Goal: Task Accomplishment & Management: Use online tool/utility

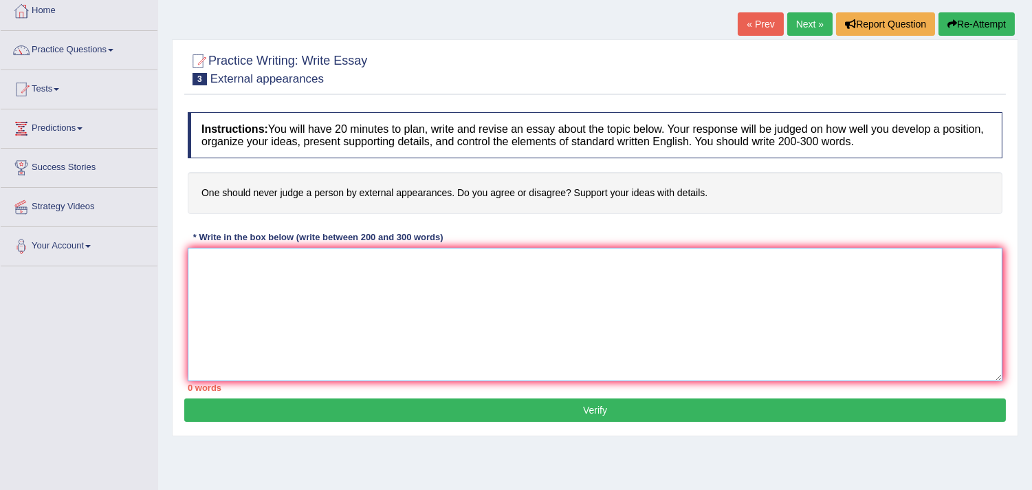
paste textarea "The increasing influence of (essay topic) on our lives has ignited numerous dis…"
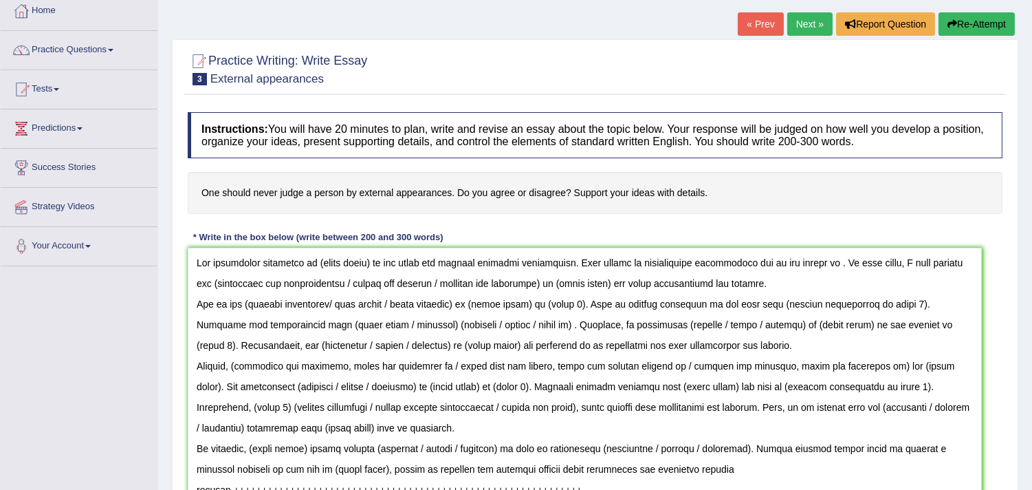
click at [975, 413] on html "Toggle navigation Home Practice Questions Speaking Practice Read Aloud Repeat S…" at bounding box center [516, 169] width 1032 height 490
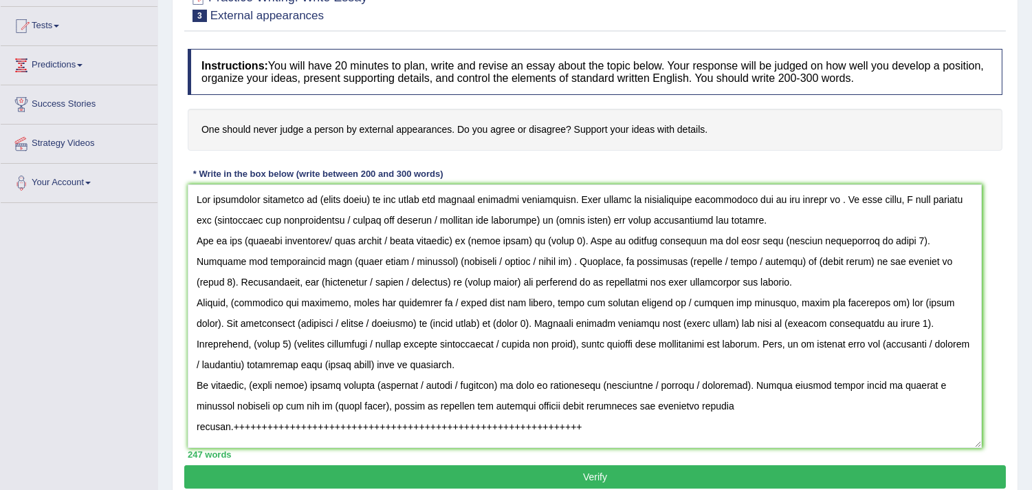
scroll to position [76, 0]
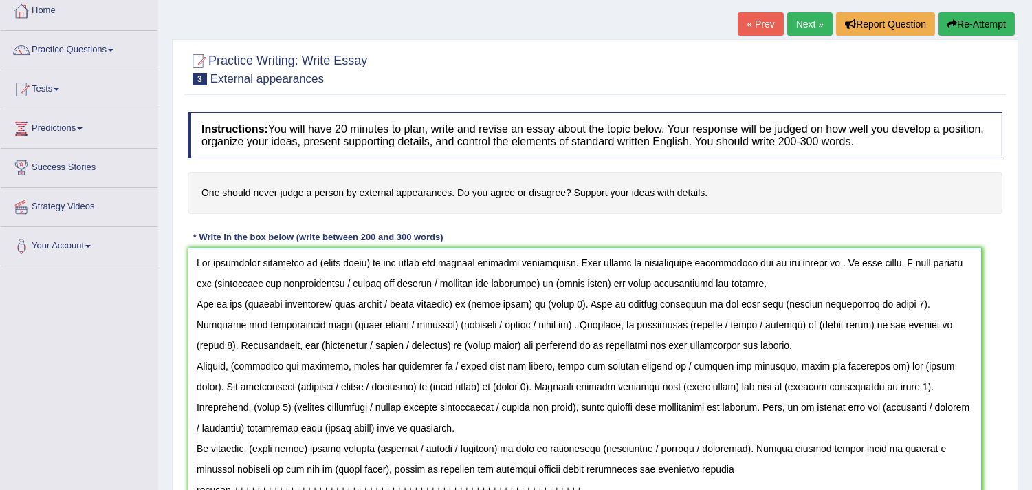
click at [370, 281] on textarea at bounding box center [585, 379] width 794 height 263
click at [197, 283] on textarea at bounding box center [585, 379] width 794 height 263
click at [367, 263] on textarea at bounding box center [585, 379] width 794 height 263
click at [849, 261] on textarea at bounding box center [585, 379] width 794 height 263
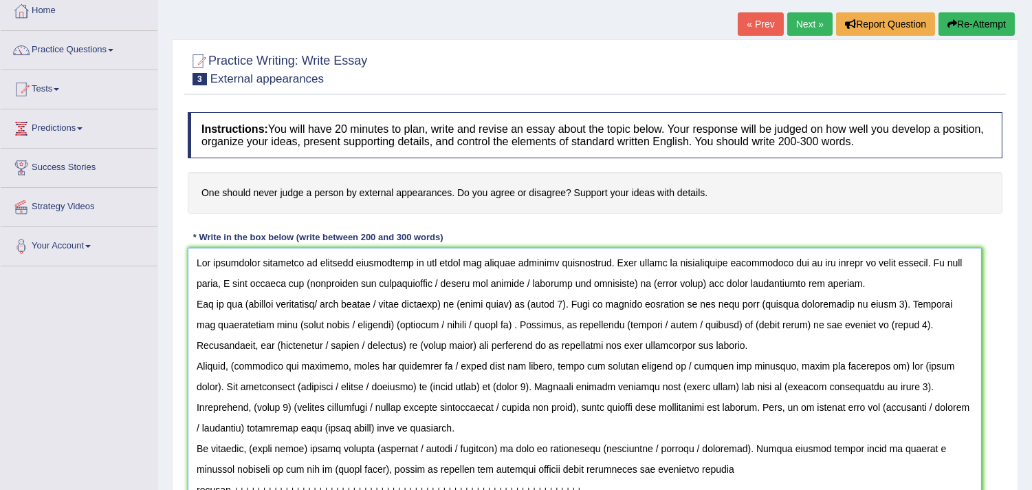
drag, startPoint x: 444, startPoint y: 284, endPoint x: 636, endPoint y: 279, distance: 192.0
click at [636, 279] on textarea at bounding box center [585, 379] width 794 height 263
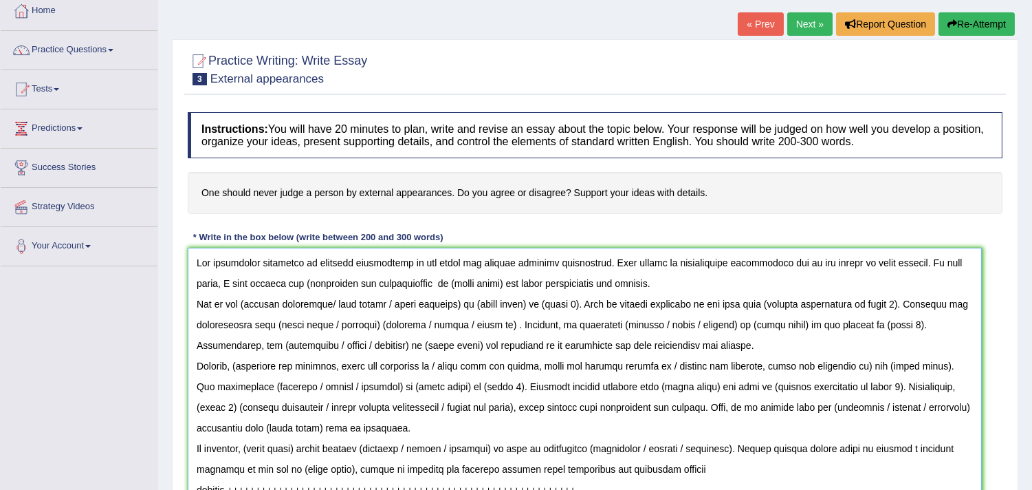
click at [307, 282] on textarea at bounding box center [585, 379] width 794 height 263
click at [509, 283] on textarea at bounding box center [585, 379] width 794 height 263
drag, startPoint x: 316, startPoint y: 262, endPoint x: 408, endPoint y: 266, distance: 91.5
click at [408, 266] on textarea at bounding box center [585, 379] width 794 height 263
click at [438, 290] on textarea at bounding box center [585, 379] width 794 height 263
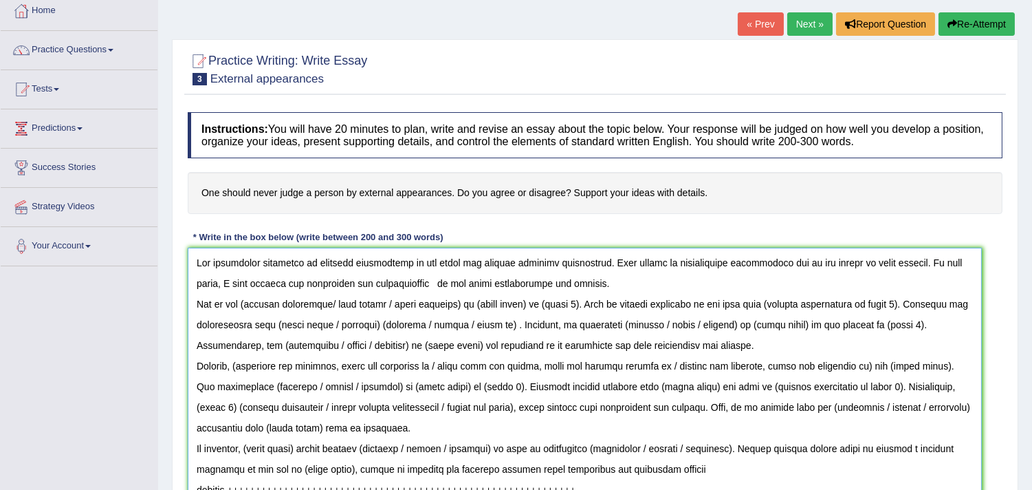
paste textarea "external appearances"
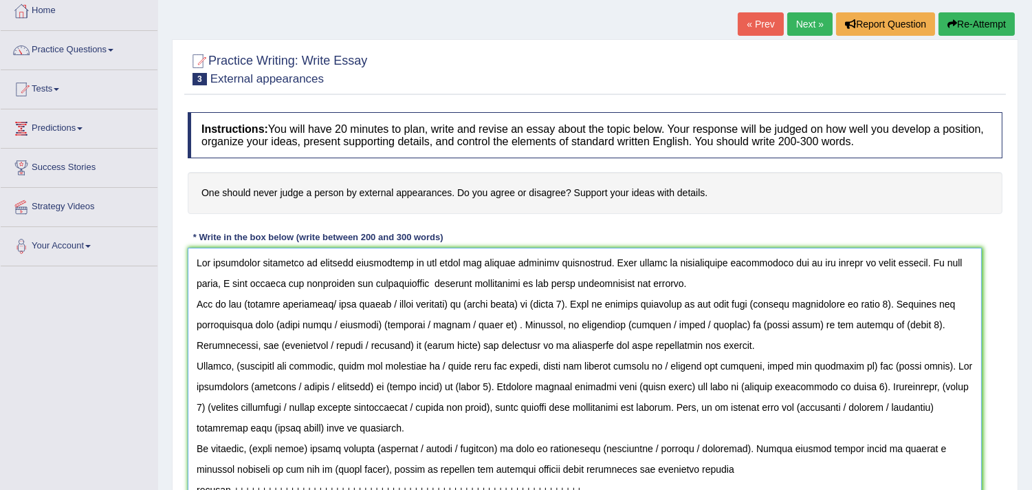
click at [651, 287] on textarea at bounding box center [585, 379] width 794 height 263
click at [349, 306] on textarea at bounding box center [585, 379] width 794 height 263
drag, startPoint x: 335, startPoint y: 304, endPoint x: 468, endPoint y: 306, distance: 133.5
click at [468, 306] on textarea at bounding box center [585, 379] width 794 height 263
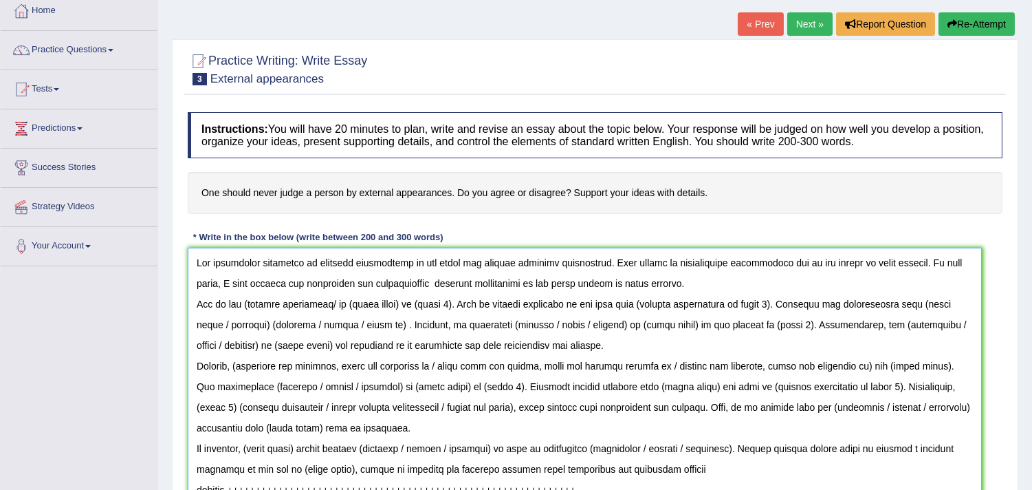
click at [246, 301] on textarea at bounding box center [585, 379] width 794 height 263
click at [333, 303] on textarea at bounding box center [585, 379] width 794 height 263
drag, startPoint x: 396, startPoint y: 306, endPoint x: 341, endPoint y: 301, distance: 55.3
click at [341, 301] on textarea at bounding box center [585, 379] width 794 height 263
paste textarea "external appearances"
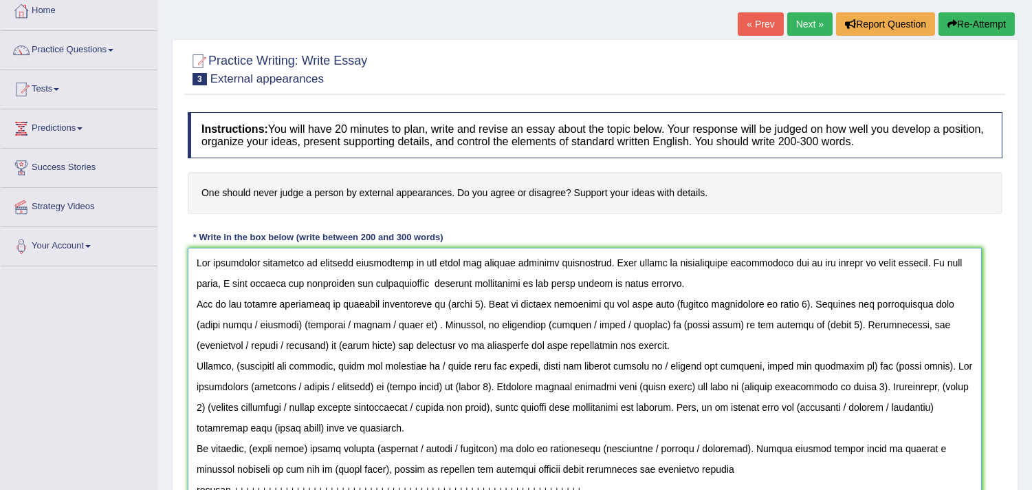
click at [481, 303] on textarea at bounding box center [585, 379] width 794 height 263
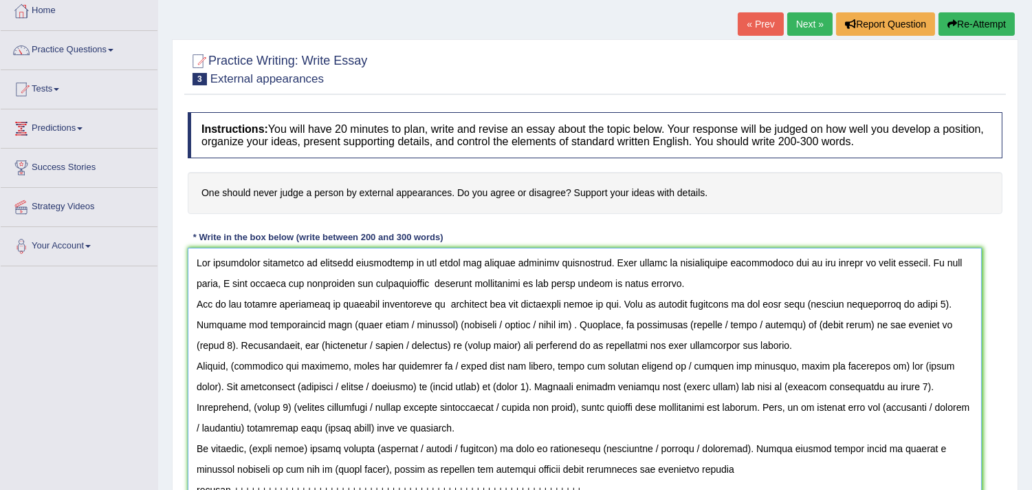
click at [448, 304] on textarea at bounding box center [585, 379] width 794 height 263
click at [823, 300] on textarea at bounding box center [585, 379] width 794 height 263
drag, startPoint x: 821, startPoint y: 303, endPoint x: 950, endPoint y: 307, distance: 128.7
click at [950, 307] on textarea at bounding box center [585, 379] width 794 height 263
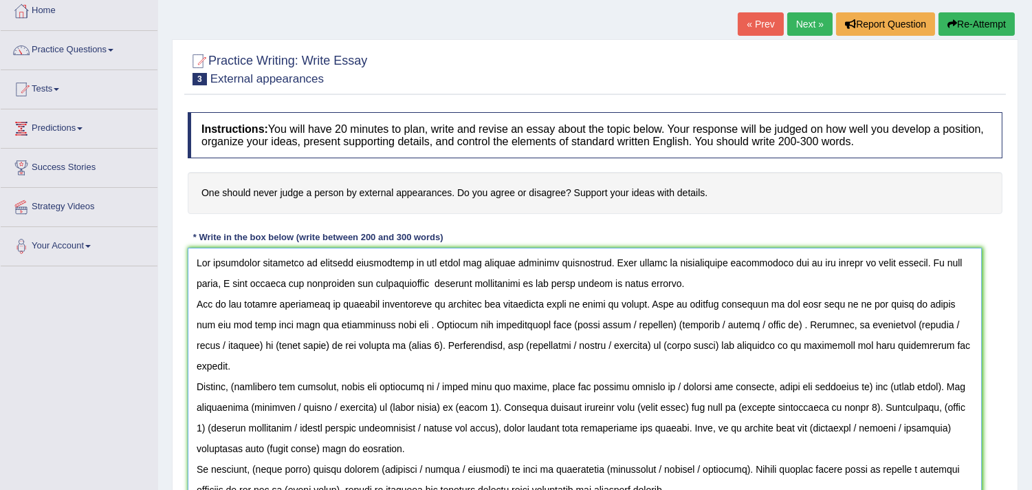
paste textarea "external appearances"
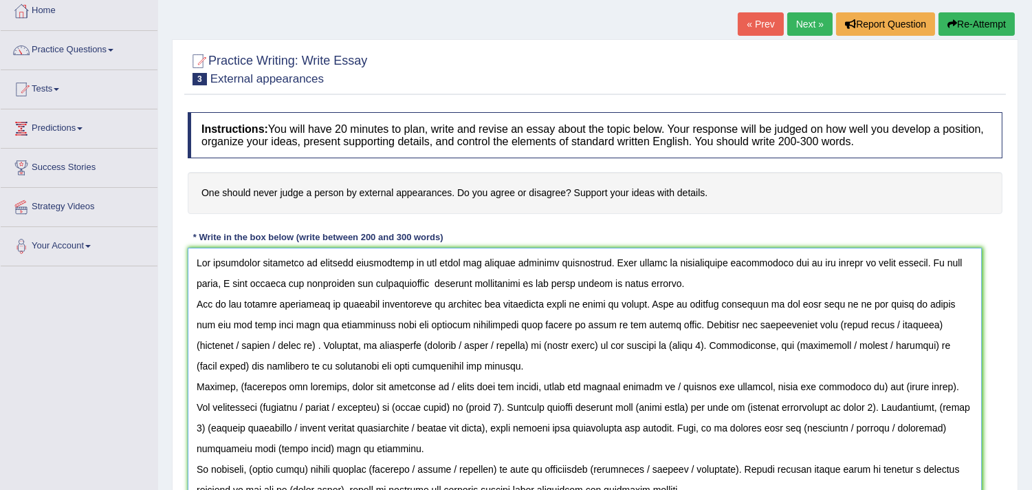
drag, startPoint x: 799, startPoint y: 325, endPoint x: 232, endPoint y: 347, distance: 566.5
click at [232, 347] on textarea at bounding box center [585, 379] width 794 height 263
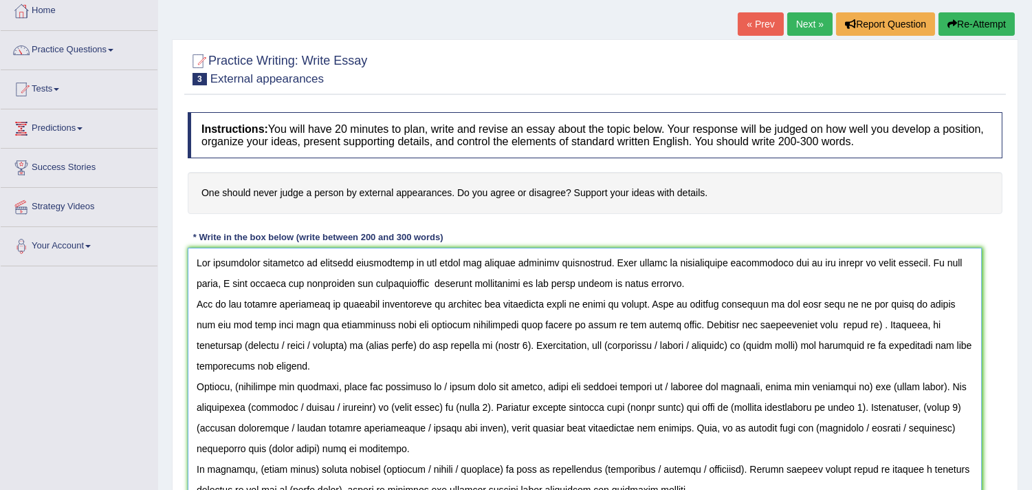
click at [836, 326] on textarea at bounding box center [585, 379] width 794 height 263
click at [797, 327] on textarea at bounding box center [585, 379] width 794 height 263
paste textarea "external appearances"
click at [930, 324] on textarea at bounding box center [585, 379] width 794 height 263
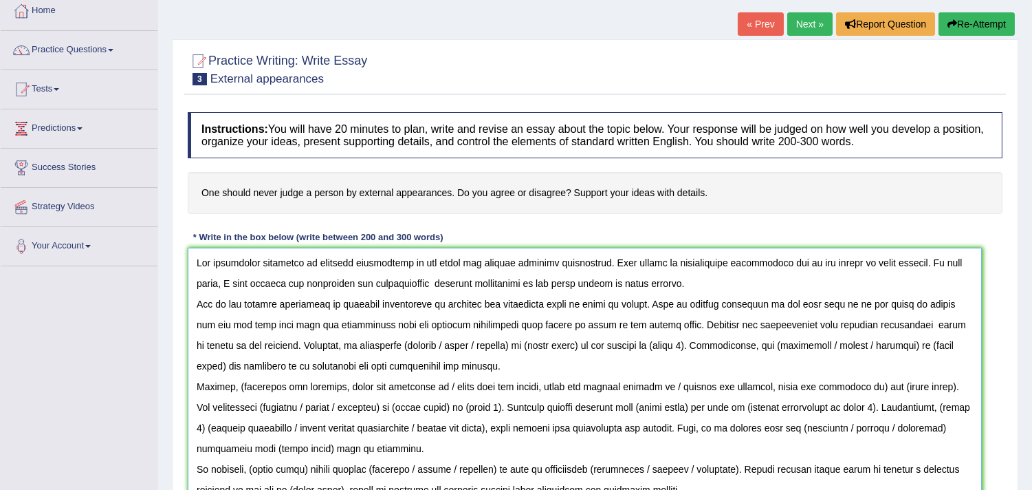
drag, startPoint x: 439, startPoint y: 345, endPoint x: 512, endPoint y: 346, distance: 73.6
click at [512, 346] on textarea at bounding box center [585, 379] width 794 height 263
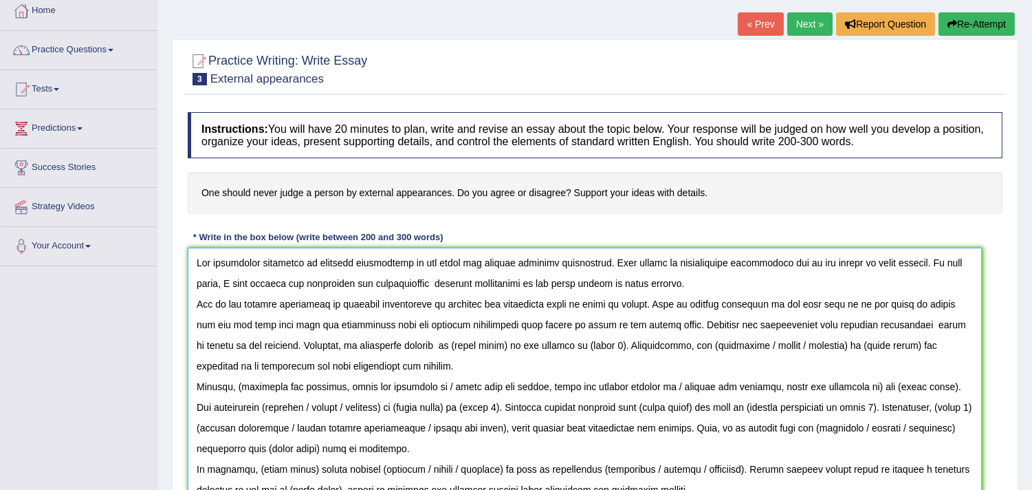
drag, startPoint x: 501, startPoint y: 343, endPoint x: 448, endPoint y: 349, distance: 53.3
click at [448, 349] on textarea at bounding box center [585, 379] width 794 height 263
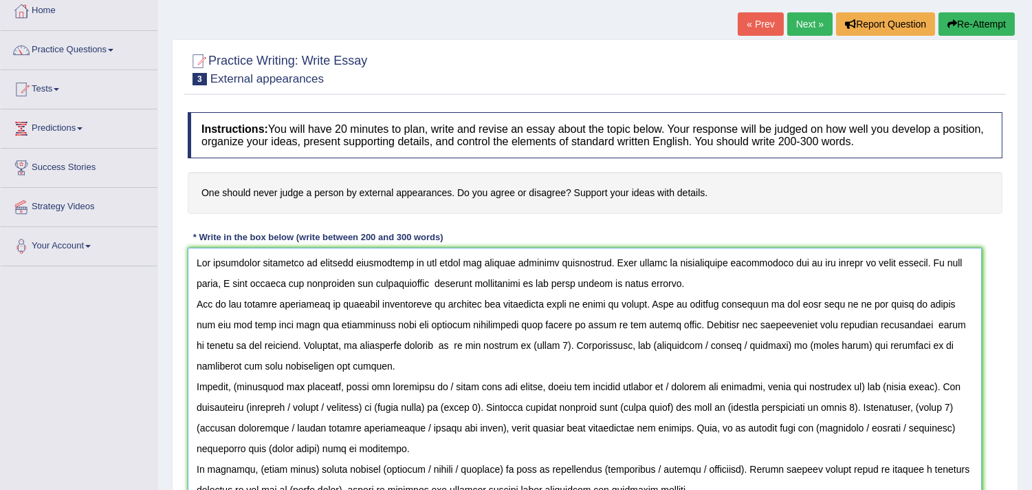
paste textarea "external appearances"
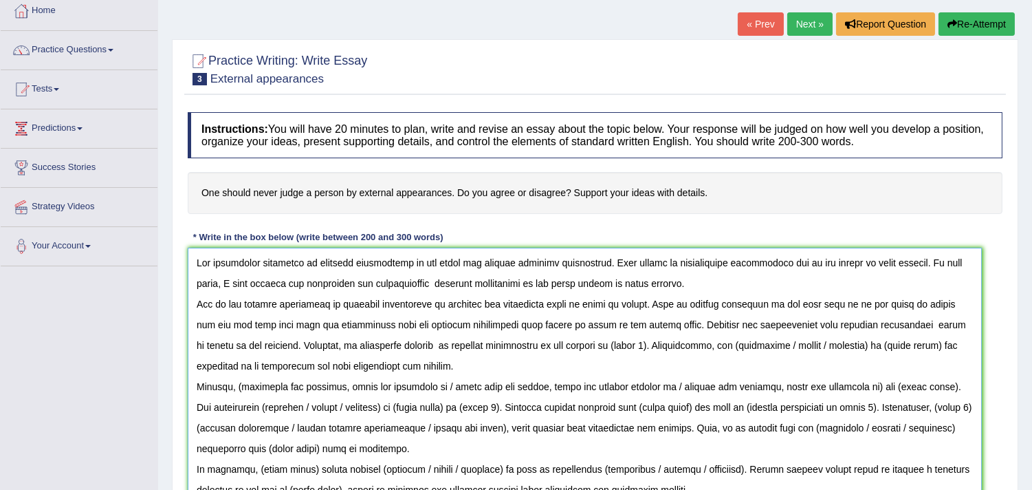
drag, startPoint x: 554, startPoint y: 348, endPoint x: 638, endPoint y: 348, distance: 83.9
click at [638, 348] on textarea at bounding box center [585, 379] width 794 height 263
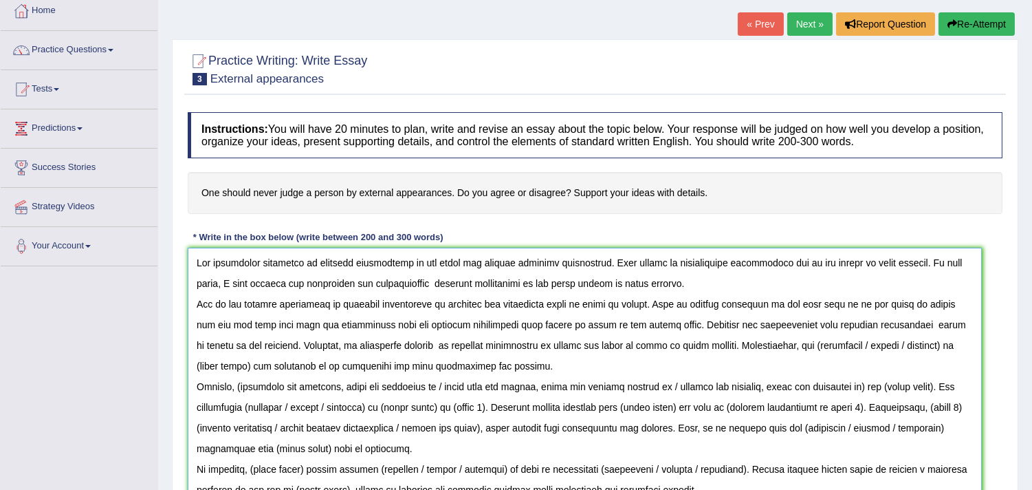
click at [552, 349] on textarea at bounding box center [585, 379] width 794 height 263
click at [707, 347] on textarea at bounding box center [585, 379] width 794 height 263
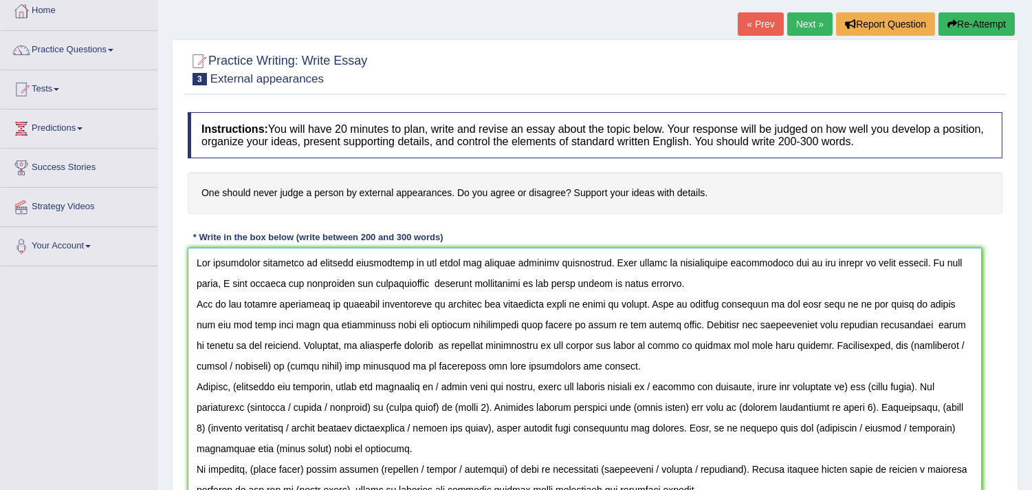
drag, startPoint x: 273, startPoint y: 367, endPoint x: 947, endPoint y: 351, distance: 674.3
click at [947, 351] on textarea at bounding box center [585, 379] width 794 height 263
click at [953, 340] on textarea at bounding box center [585, 379] width 794 height 263
drag, startPoint x: 250, startPoint y: 367, endPoint x: 193, endPoint y: 362, distance: 57.2
click at [193, 362] on textarea at bounding box center [585, 379] width 794 height 263
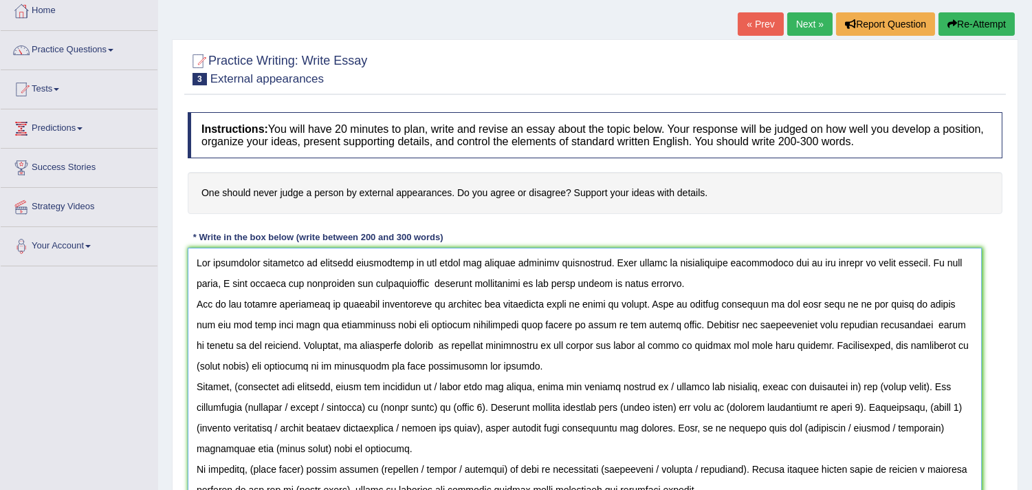
paste textarea "external appearances"
drag, startPoint x: 294, startPoint y: 369, endPoint x: 352, endPoint y: 376, distance: 58.1
click at [352, 376] on textarea at bounding box center [585, 379] width 794 height 263
drag, startPoint x: 293, startPoint y: 367, endPoint x: 423, endPoint y: 367, distance: 130.0
click at [423, 367] on textarea at bounding box center [585, 379] width 794 height 263
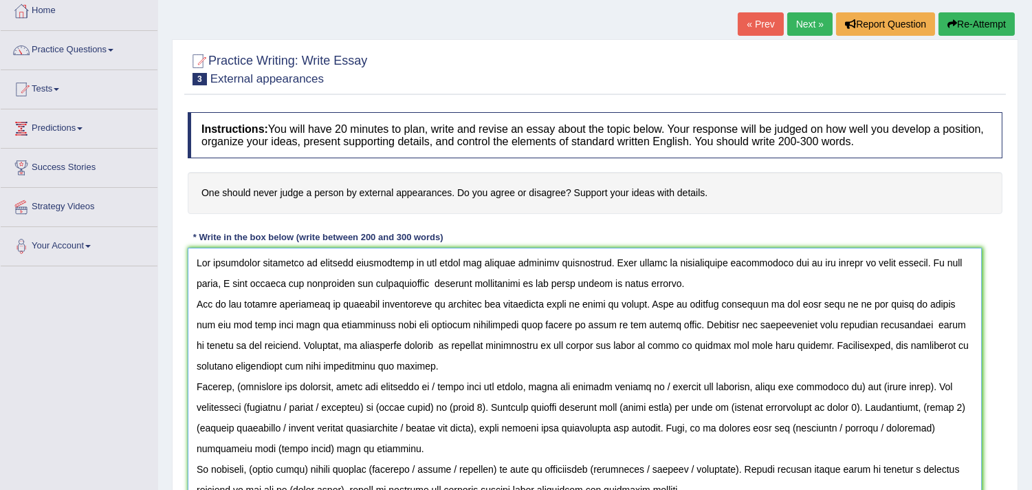
click at [423, 367] on textarea at bounding box center [585, 379] width 794 height 263
click at [324, 362] on textarea at bounding box center [585, 379] width 794 height 263
click at [288, 367] on textarea at bounding box center [585, 379] width 794 height 263
drag, startPoint x: 876, startPoint y: 87, endPoint x: 776, endPoint y: 100, distance: 101.4
click at [776, 100] on div "Practice Writing: Write Essay 3 External appearances Instructions: You will hav…" at bounding box center [595, 302] width 847 height 527
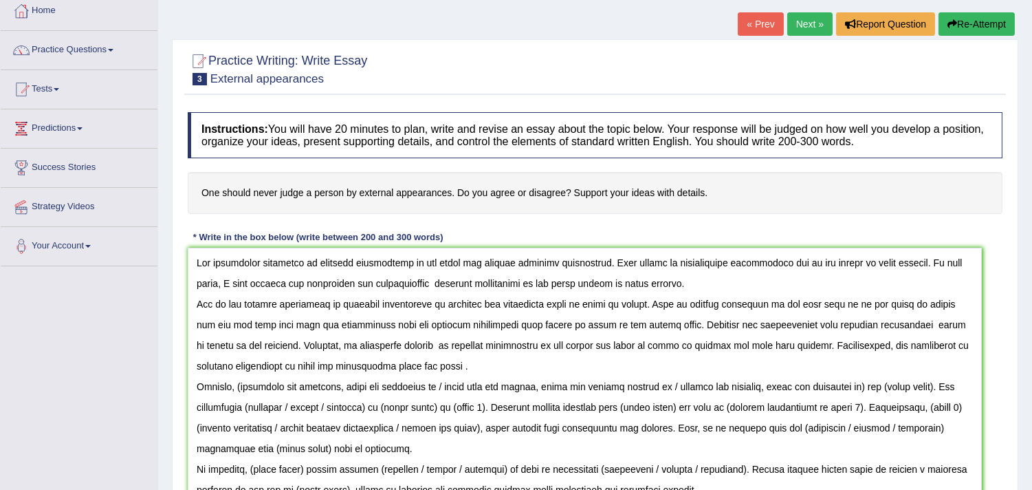
click at [0, 10] on div "Home Practice Questions Speaking Practice Read Aloud Repeat Sentence Describe I…" at bounding box center [78, 129] width 177 height 274
click at [242, 386] on textarea at bounding box center [585, 379] width 794 height 263
drag, startPoint x: 436, startPoint y: 387, endPoint x: 849, endPoint y: 383, distance: 412.7
click at [849, 383] on textarea at bounding box center [585, 379] width 794 height 263
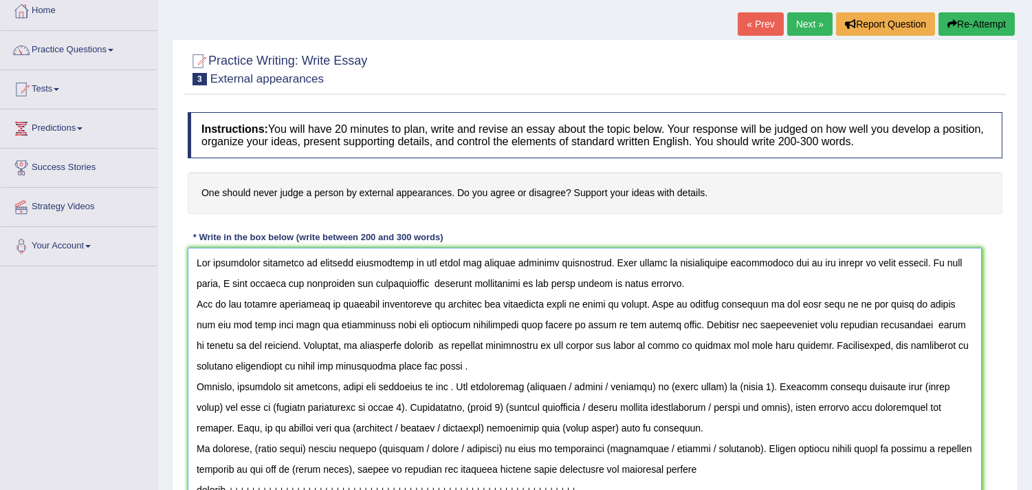
paste textarea "external appearances"
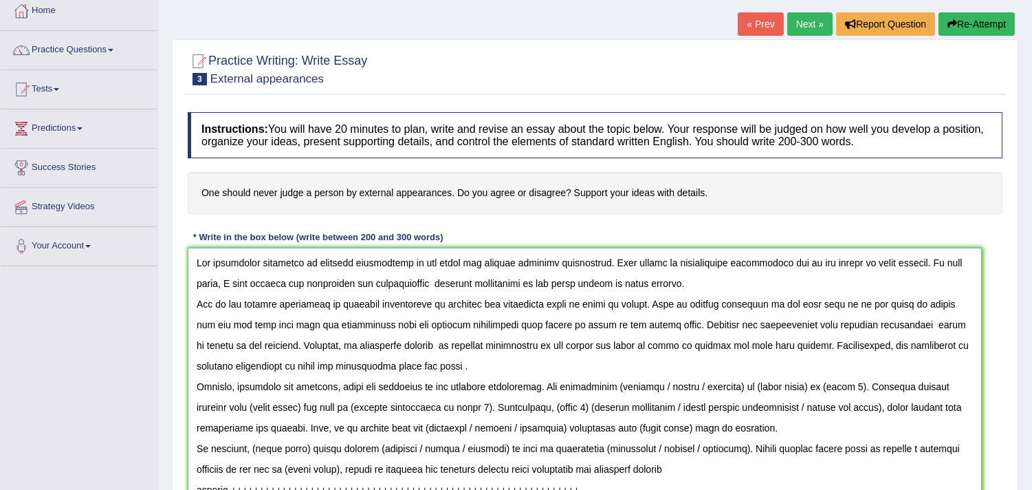
click at [669, 386] on textarea at bounding box center [585, 379] width 794 height 263
drag, startPoint x: 665, startPoint y: 386, endPoint x: 740, endPoint y: 390, distance: 75.1
click at [740, 390] on textarea at bounding box center [585, 379] width 794 height 263
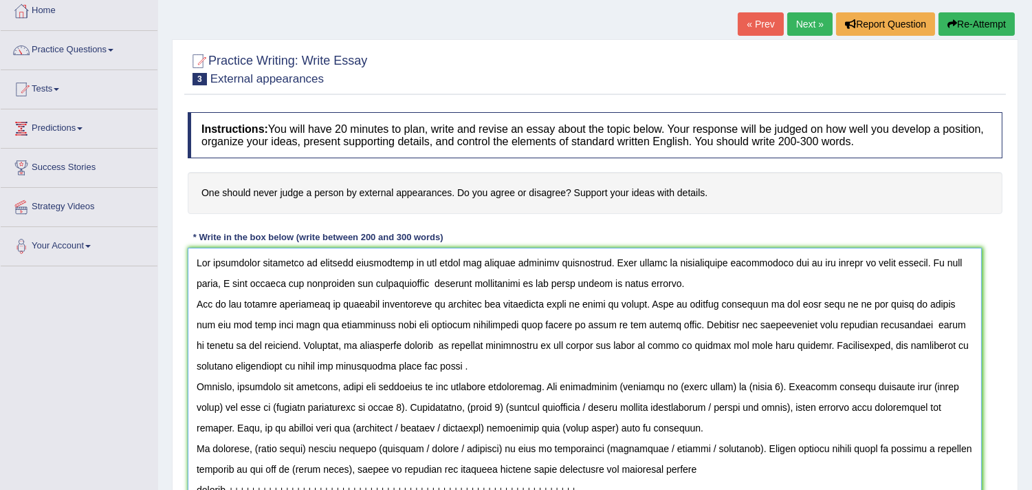
click at [621, 388] on textarea at bounding box center [585, 379] width 794 height 263
click at [727, 383] on textarea at bounding box center [585, 379] width 794 height 263
paste textarea "external appearances"
click at [813, 387] on textarea at bounding box center [585, 379] width 794 height 263
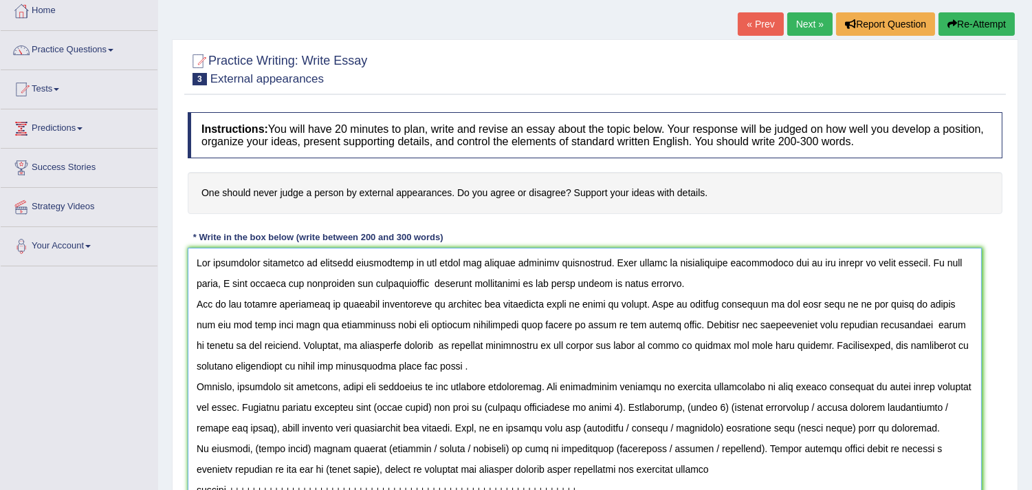
drag, startPoint x: 411, startPoint y: 408, endPoint x: 465, endPoint y: 411, distance: 53.8
click at [465, 411] on textarea at bounding box center [585, 379] width 794 height 263
drag, startPoint x: 781, startPoint y: 387, endPoint x: 270, endPoint y: 411, distance: 510.9
click at [270, 411] on textarea at bounding box center [585, 379] width 794 height 263
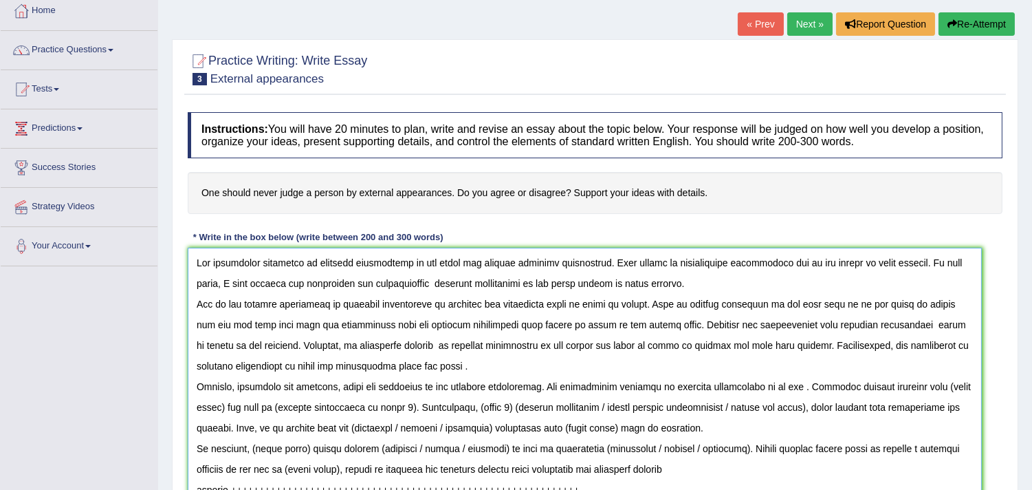
paste textarea "external appearances"
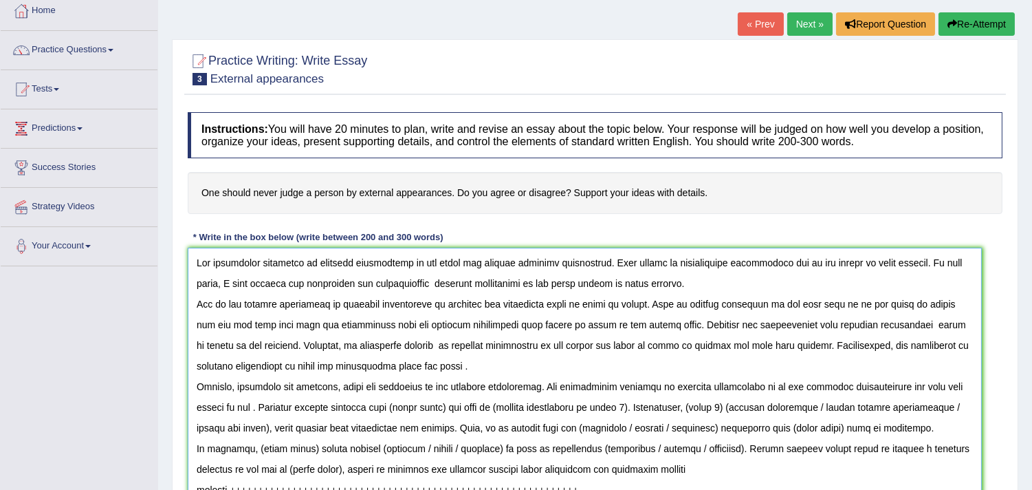
click at [896, 391] on textarea at bounding box center [585, 379] width 794 height 263
drag, startPoint x: 248, startPoint y: 407, endPoint x: 220, endPoint y: 411, distance: 28.4
click at [220, 411] on textarea at bounding box center [585, 379] width 794 height 263
click at [248, 408] on textarea at bounding box center [585, 379] width 794 height 263
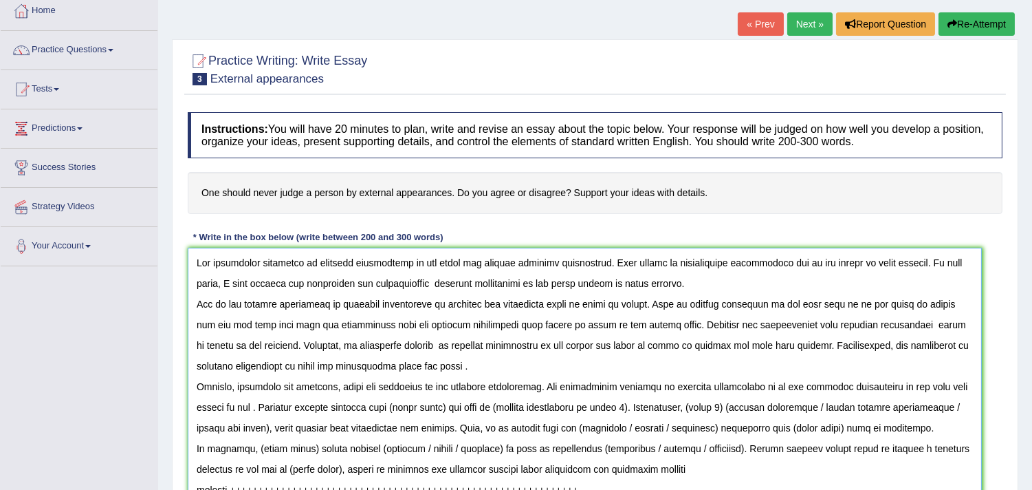
click at [277, 408] on textarea at bounding box center [585, 379] width 794 height 263
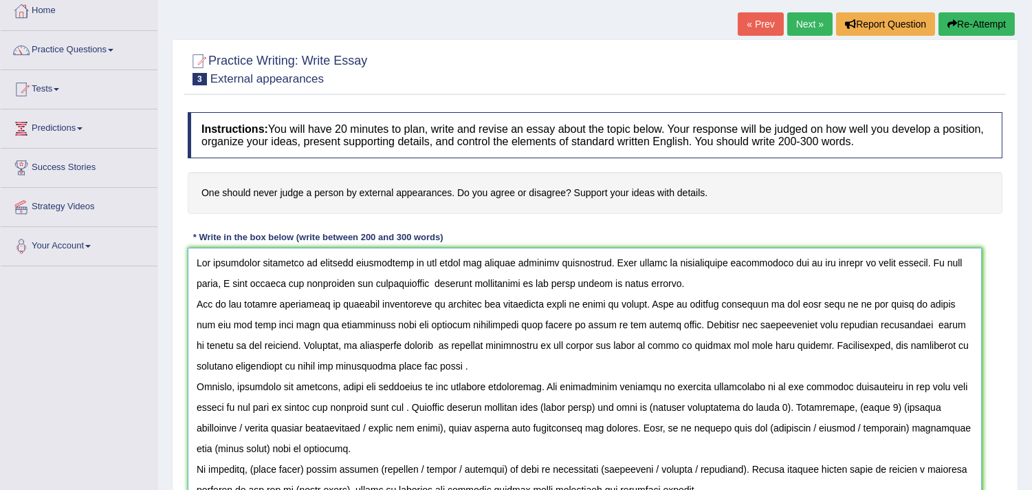
click at [396, 409] on textarea at bounding box center [585, 379] width 794 height 263
drag, startPoint x: 641, startPoint y: 408, endPoint x: 702, endPoint y: 409, distance: 60.5
click at [702, 409] on textarea at bounding box center [585, 379] width 794 height 263
paste textarea "external appearances"
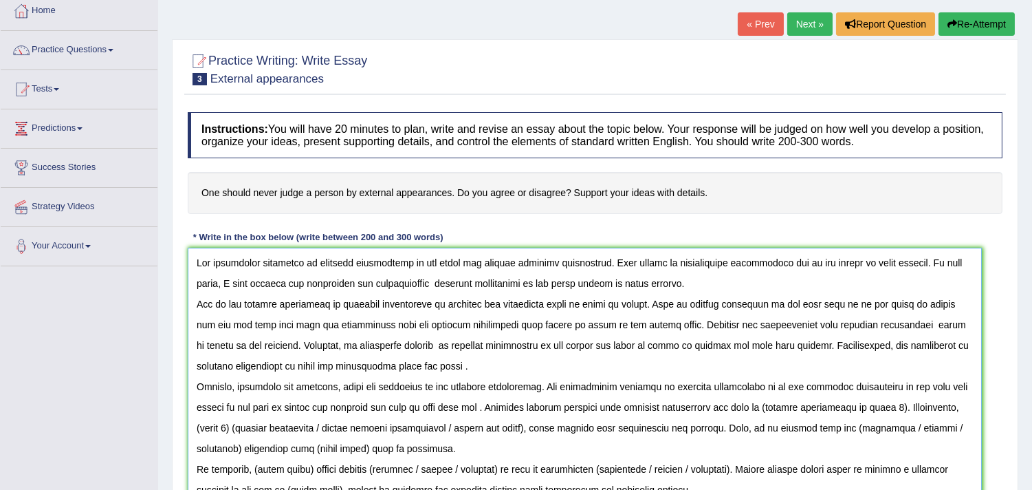
drag, startPoint x: 788, startPoint y: 408, endPoint x: 918, endPoint y: 411, distance: 130.7
click at [918, 411] on textarea at bounding box center [585, 379] width 794 height 263
click at [407, 427] on textarea at bounding box center [585, 379] width 794 height 263
drag, startPoint x: 374, startPoint y: 431, endPoint x: 468, endPoint y: 430, distance: 93.5
click at [468, 430] on textarea at bounding box center [585, 379] width 794 height 263
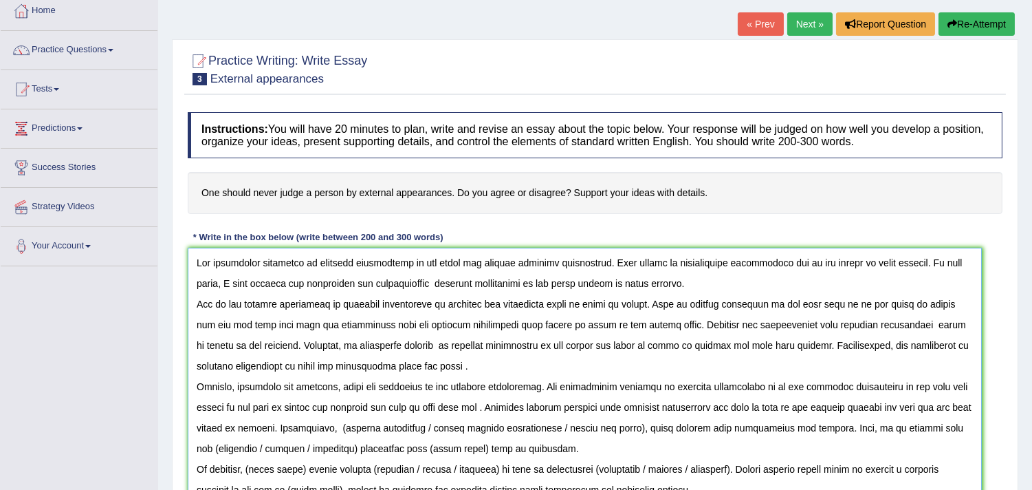
drag, startPoint x: 365, startPoint y: 425, endPoint x: 429, endPoint y: 430, distance: 64.1
click at [429, 430] on textarea at bounding box center [585, 379] width 794 height 263
click at [537, 429] on textarea at bounding box center [585, 379] width 794 height 263
drag, startPoint x: 372, startPoint y: 428, endPoint x: 855, endPoint y: 436, distance: 482.9
click at [855, 436] on textarea at bounding box center [585, 379] width 794 height 263
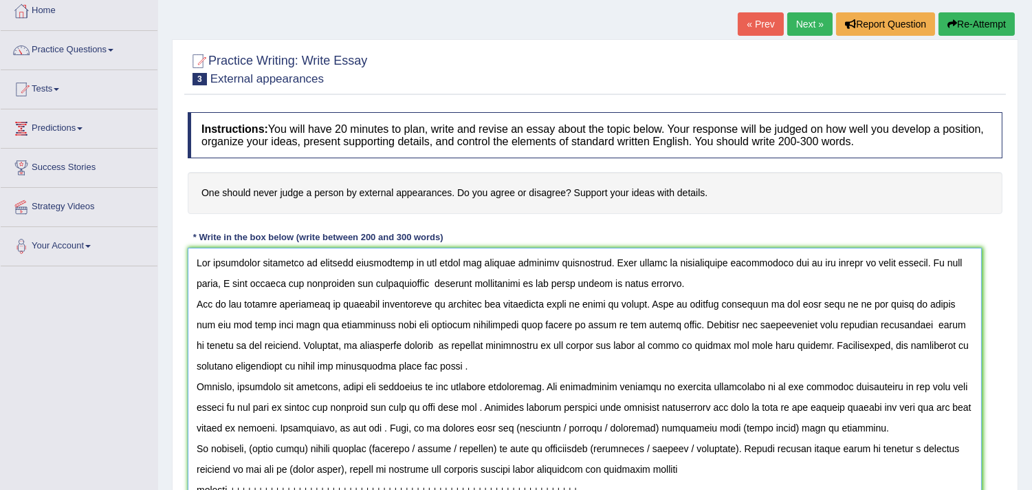
paste textarea "external appearances"
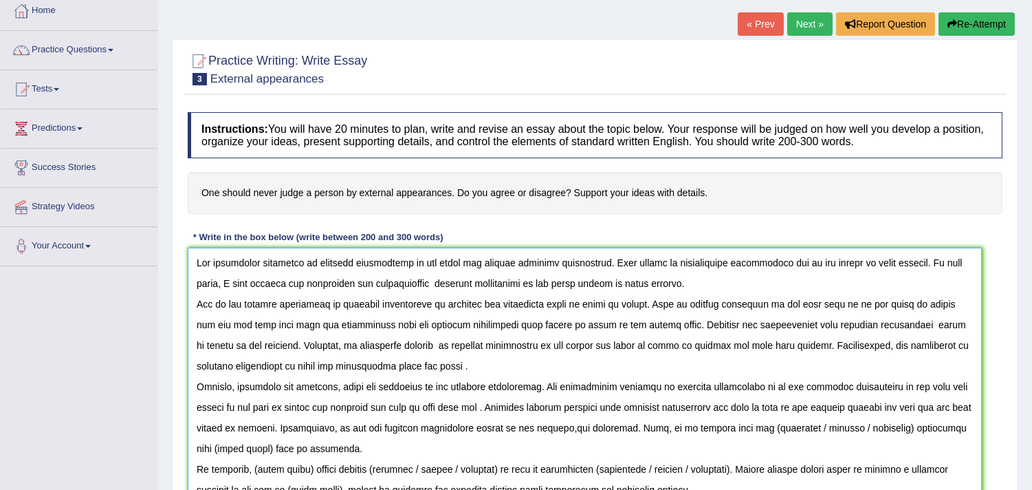
click at [602, 431] on textarea at bounding box center [585, 379] width 794 height 263
click at [658, 427] on textarea at bounding box center [585, 379] width 794 height 263
drag, startPoint x: 546, startPoint y: 428, endPoint x: 372, endPoint y: 427, distance: 174.0
click at [372, 427] on textarea at bounding box center [585, 379] width 794 height 263
click at [517, 427] on textarea at bounding box center [585, 379] width 794 height 263
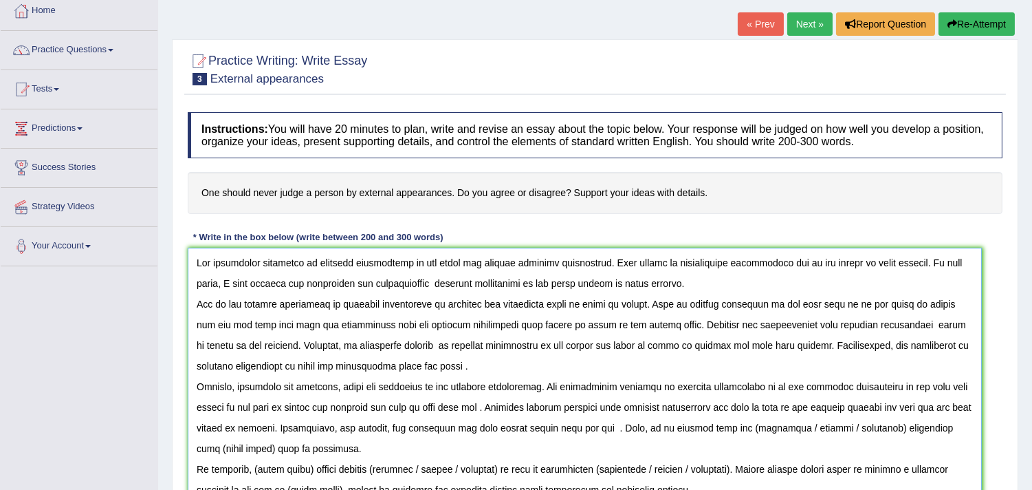
paste textarea "external appearances"
click at [252, 450] on textarea at bounding box center [585, 379] width 794 height 263
drag, startPoint x: 246, startPoint y: 450, endPoint x: 331, endPoint y: 457, distance: 85.6
click at [331, 457] on textarea at bounding box center [585, 379] width 794 height 263
click at [202, 448] on textarea at bounding box center [585, 379] width 794 height 263
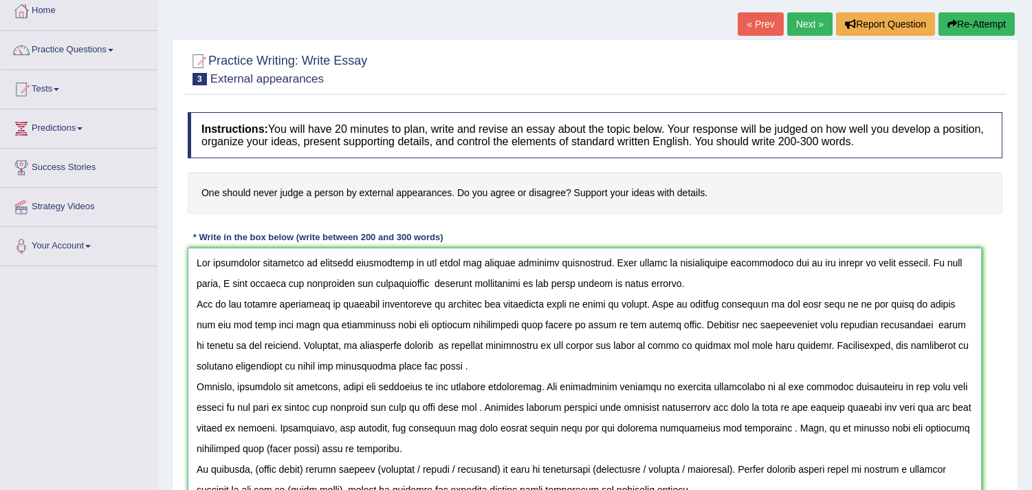
drag, startPoint x: 314, startPoint y: 450, endPoint x: 369, endPoint y: 449, distance: 55.0
click at [369, 449] on textarea at bounding box center [585, 379] width 794 height 263
paste textarea "external appearances"
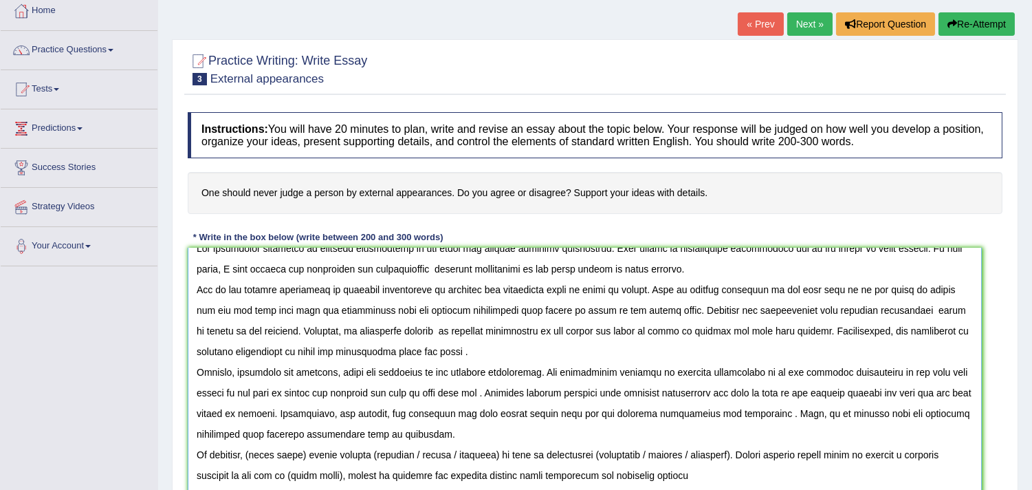
scroll to position [45, 0]
click at [612, 166] on div "Instructions: You will have 20 minutes to plan, write and revise an essay about…" at bounding box center [595, 316] width 822 height 423
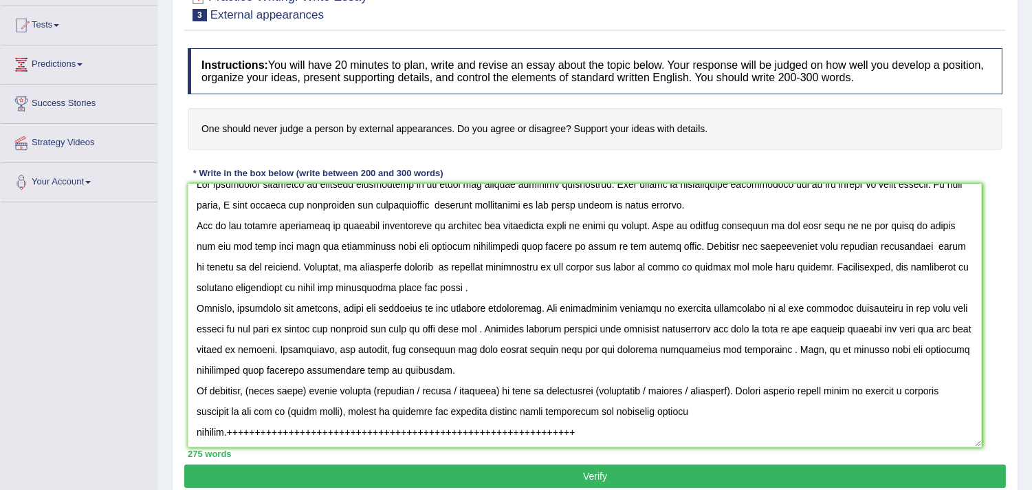
scroll to position [232, 0]
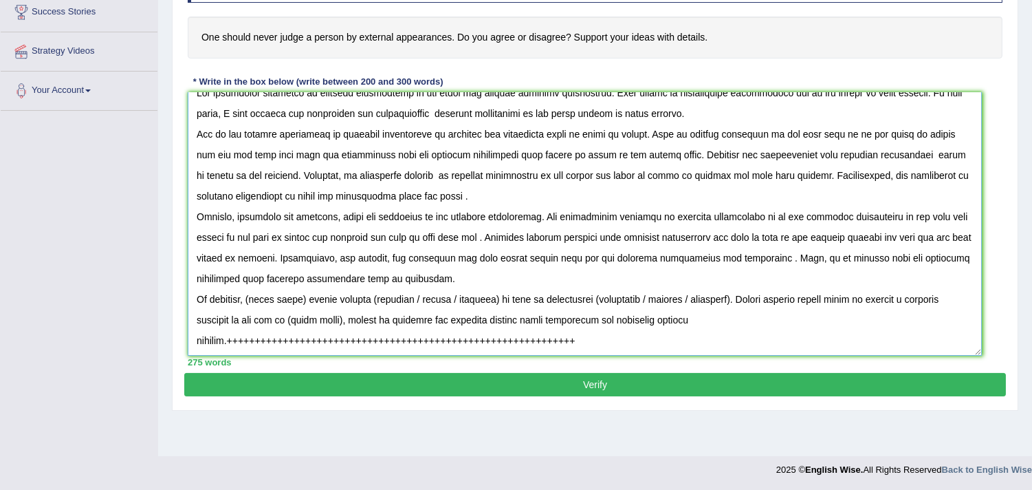
drag, startPoint x: 230, startPoint y: 306, endPoint x: 675, endPoint y: 327, distance: 444.8
click at [675, 327] on textarea at bounding box center [585, 223] width 794 height 263
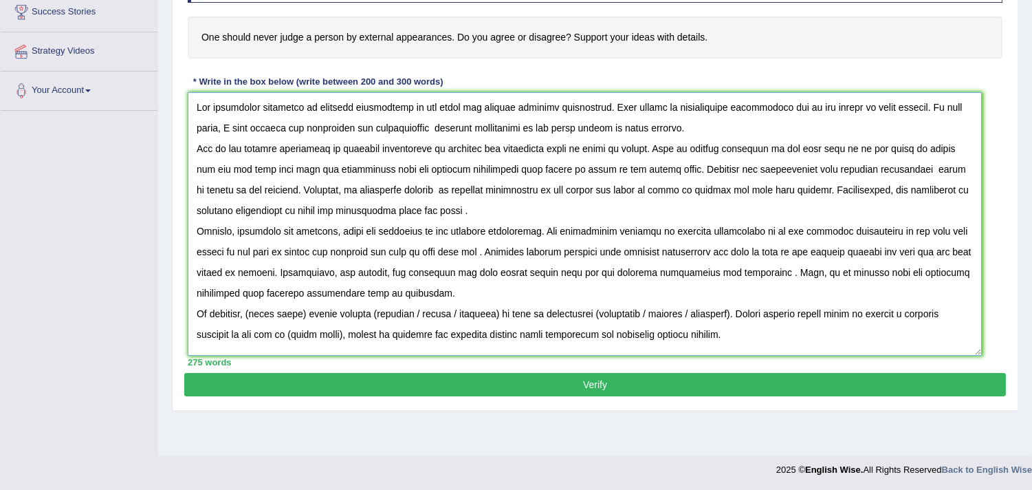
click at [287, 263] on textarea at bounding box center [585, 223] width 794 height 263
drag, startPoint x: 252, startPoint y: 266, endPoint x: 307, endPoint y: 270, distance: 54.5
click at [307, 270] on textarea at bounding box center [585, 223] width 794 height 263
paste textarea "external appearances"
drag, startPoint x: 349, startPoint y: 270, endPoint x: 373, endPoint y: 271, distance: 24.8
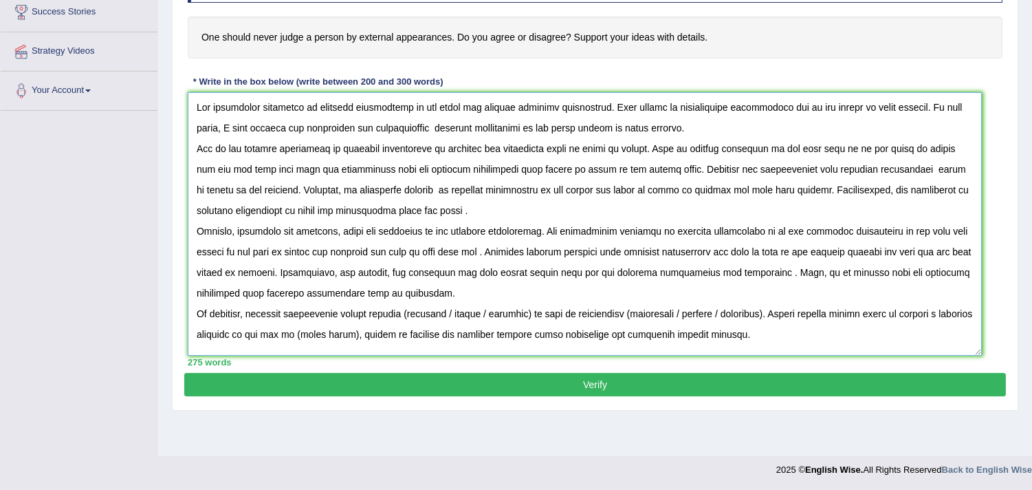
click at [373, 271] on textarea at bounding box center [585, 223] width 794 height 263
click at [415, 268] on textarea at bounding box center [585, 223] width 794 height 263
drag, startPoint x: 415, startPoint y: 268, endPoint x: 523, endPoint y: 268, distance: 108.7
click at [524, 268] on textarea at bounding box center [585, 223] width 794 height 263
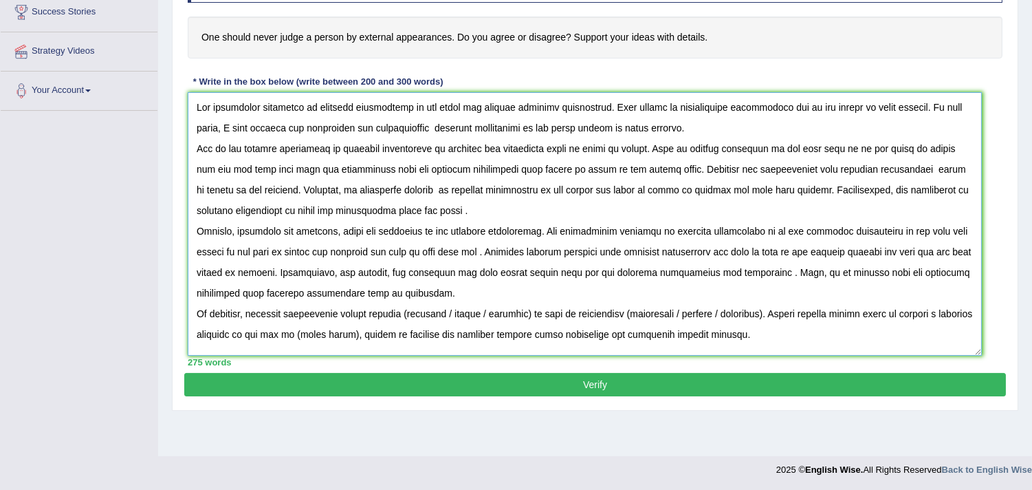
click at [523, 268] on textarea at bounding box center [585, 223] width 794 height 263
drag, startPoint x: 541, startPoint y: 266, endPoint x: 452, endPoint y: 266, distance: 89.4
click at [452, 266] on textarea at bounding box center [585, 223] width 794 height 263
click at [417, 267] on textarea at bounding box center [585, 223] width 794 height 263
drag, startPoint x: 596, startPoint y: 267, endPoint x: 539, endPoint y: 266, distance: 56.4
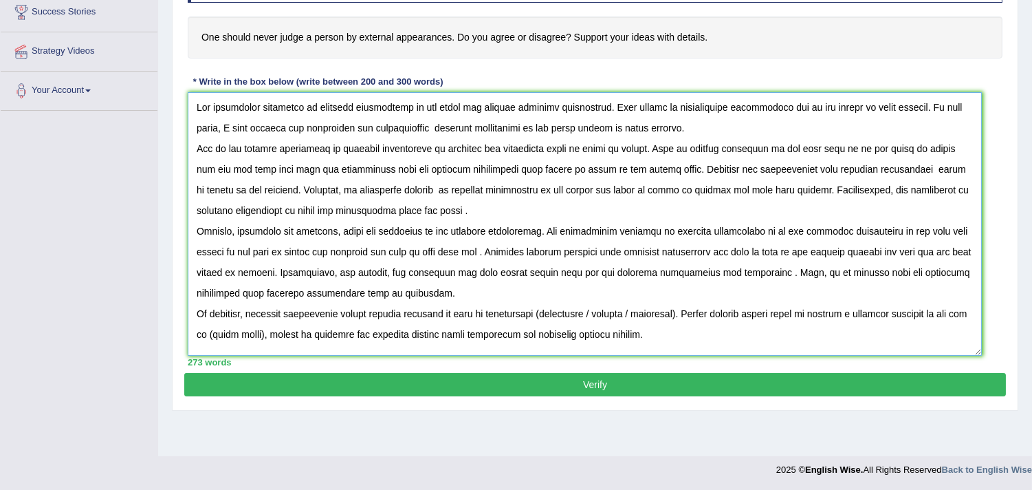
click at [539, 266] on textarea at bounding box center [585, 223] width 794 height 263
drag, startPoint x: 617, startPoint y: 271, endPoint x: 572, endPoint y: 270, distance: 44.7
click at [572, 270] on textarea at bounding box center [585, 223] width 794 height 263
drag, startPoint x: 573, startPoint y: 266, endPoint x: 595, endPoint y: 280, distance: 26.0
click at [595, 280] on textarea at bounding box center [585, 223] width 794 height 263
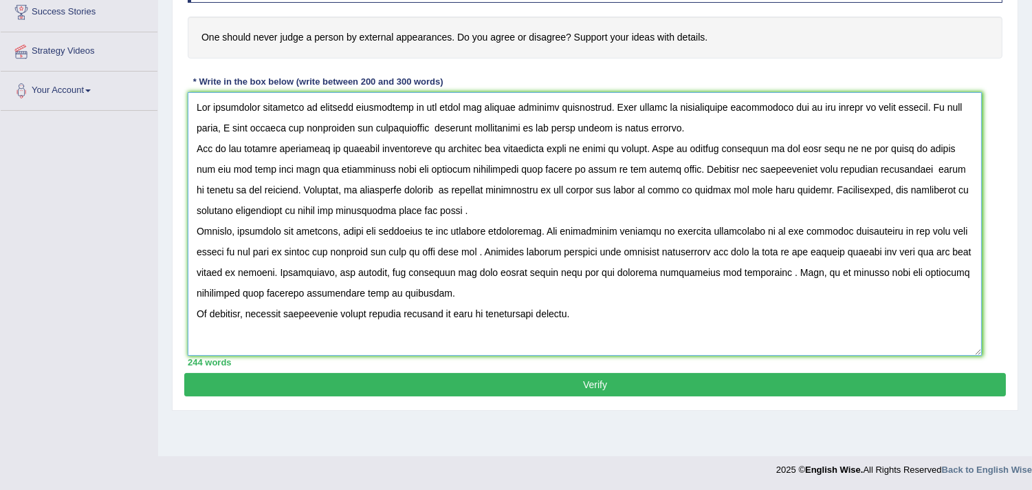
type textarea "The increasing influence of external appearances on our lives has ignited numer…"
click at [610, 387] on button "Verify" at bounding box center [595, 384] width 822 height 23
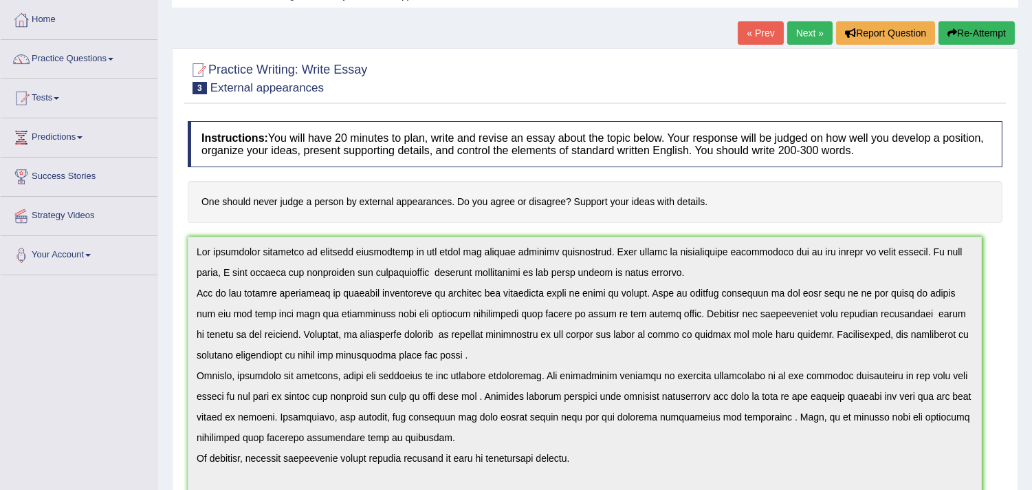
scroll to position [0, 0]
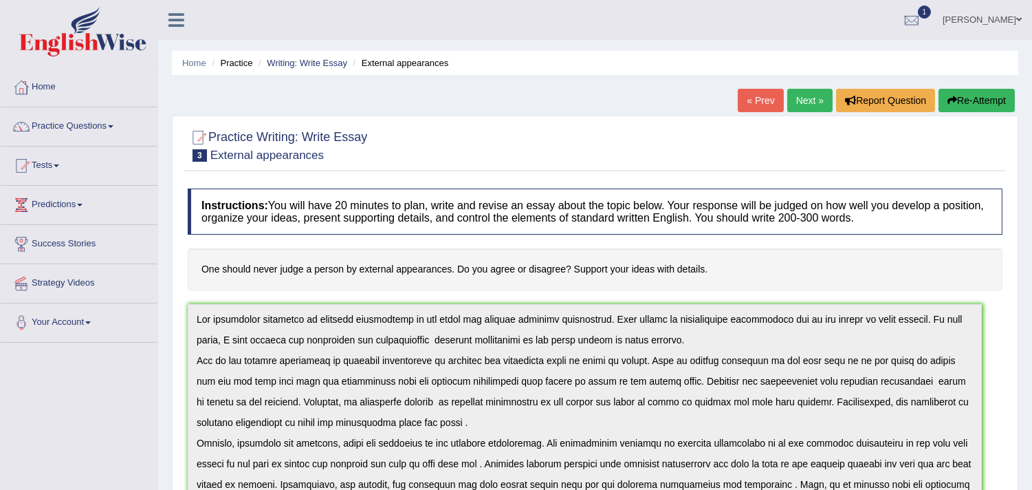
click at [951, 105] on icon "button" at bounding box center [953, 101] width 10 height 10
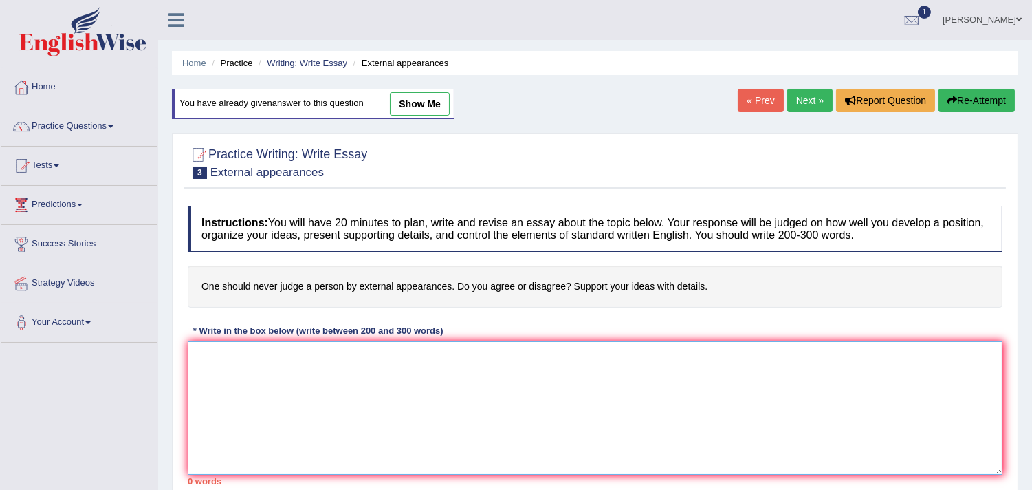
drag, startPoint x: 0, startPoint y: 0, endPoint x: 310, endPoint y: 354, distance: 470.3
paste textarea "The increasing influence of external appearances on our lives has ignited numer…"
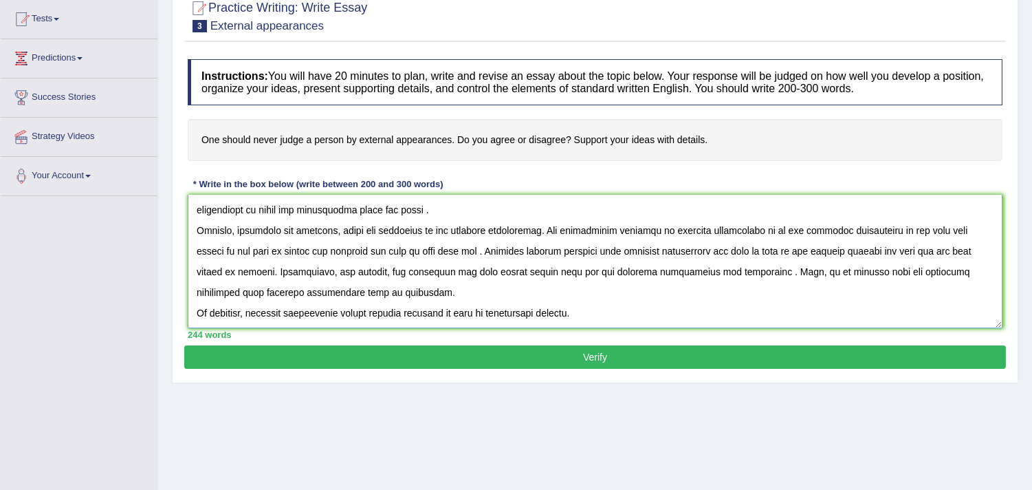
scroll to position [153, 0]
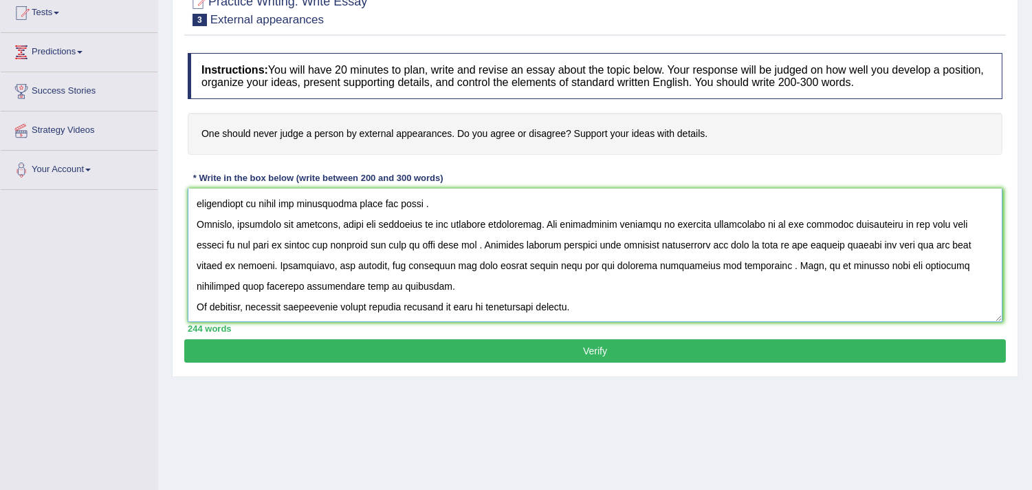
paste textarea "The increasing influence of external appearances on our lives has ignited numer…"
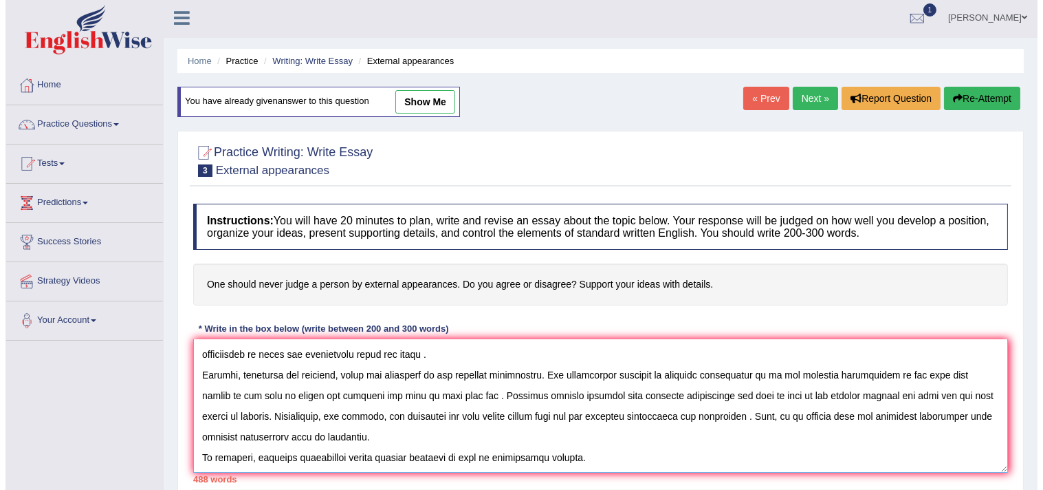
scroll to position [0, 0]
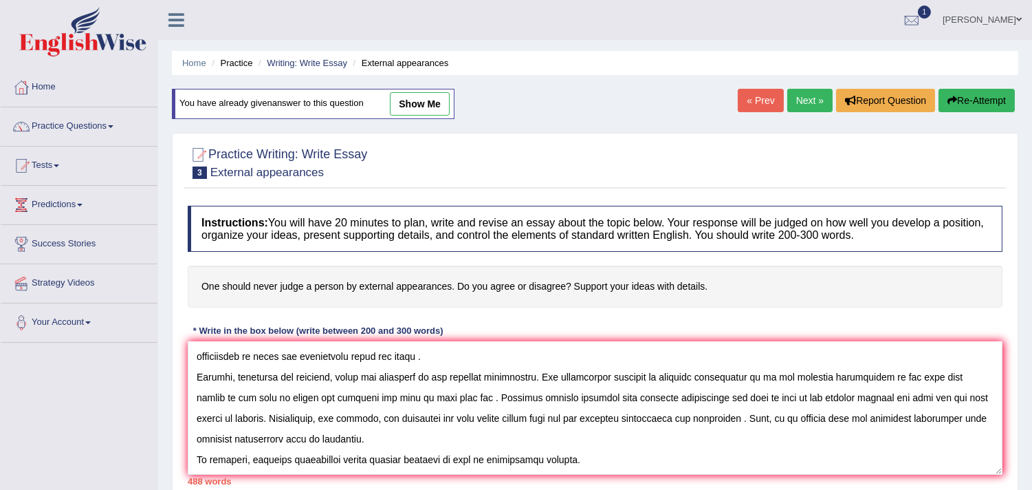
click at [387, 106] on span "show me" at bounding box center [407, 103] width 86 height 10
click at [398, 105] on link "show me" at bounding box center [420, 103] width 60 height 23
type textarea "The increasing influence of external appearances on our lives has ignited numer…"
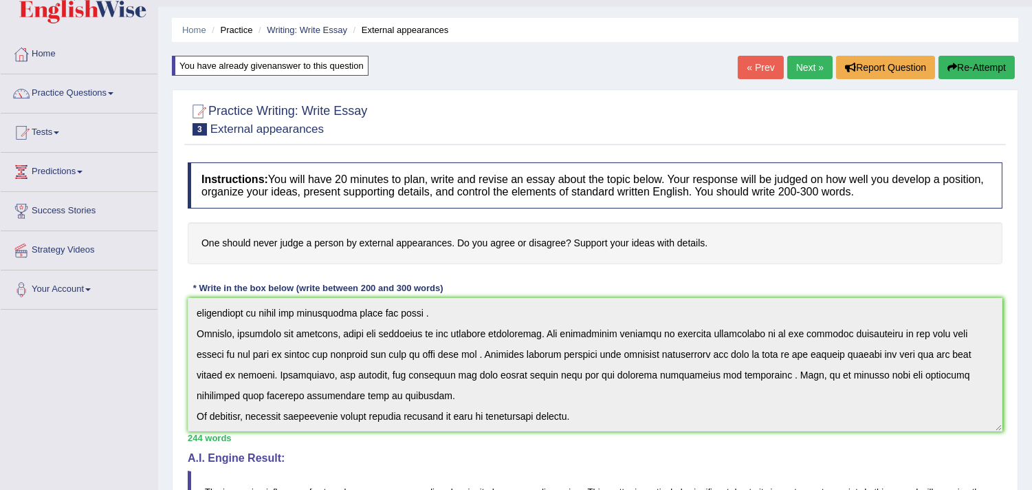
scroll to position [64, 0]
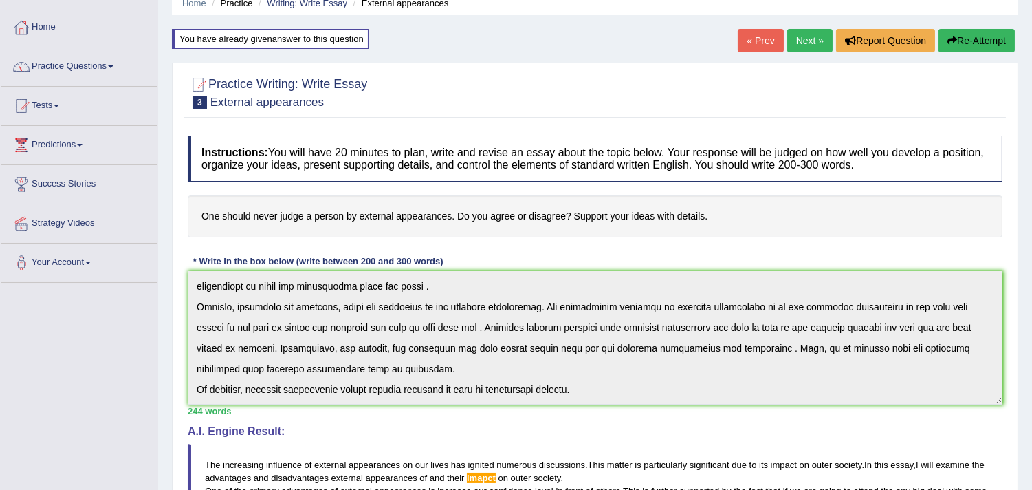
click at [671, 477] on div "Instructions: You will have 20 minutes to plan, write and revise an essay about…" at bounding box center [595, 439] width 822 height 620
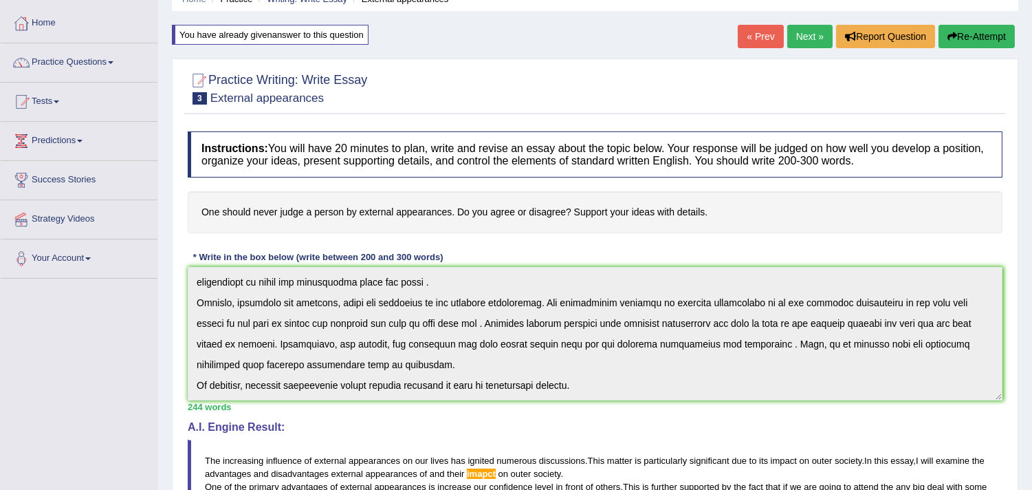
click at [956, 40] on button "Re-Attempt" at bounding box center [977, 36] width 76 height 23
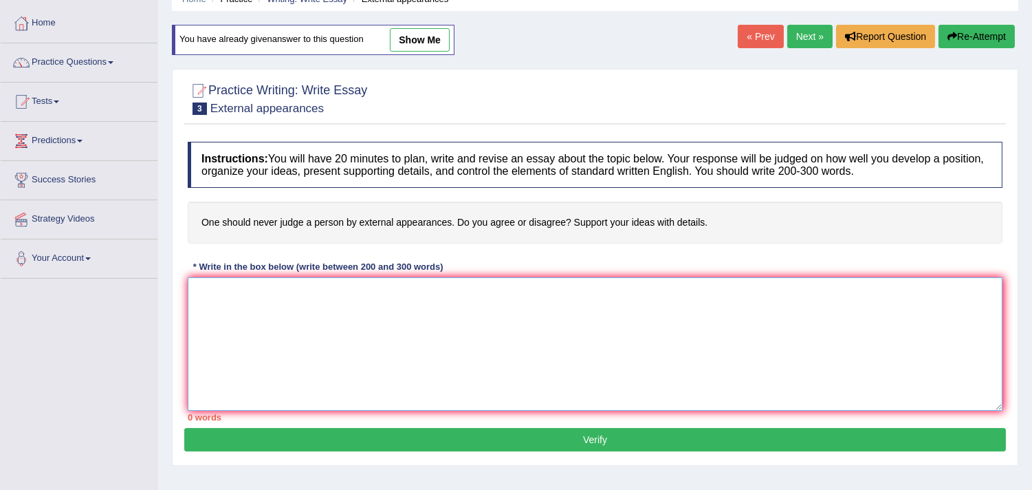
paste textarea "The increasing influence of external appearances on our lives has ignited numer…"
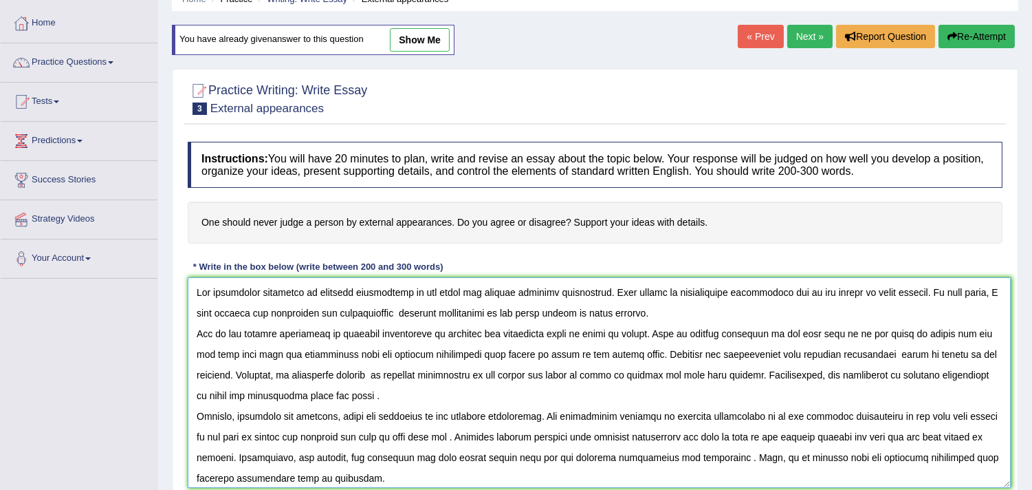
click at [1004, 480] on textarea at bounding box center [599, 382] width 823 height 210
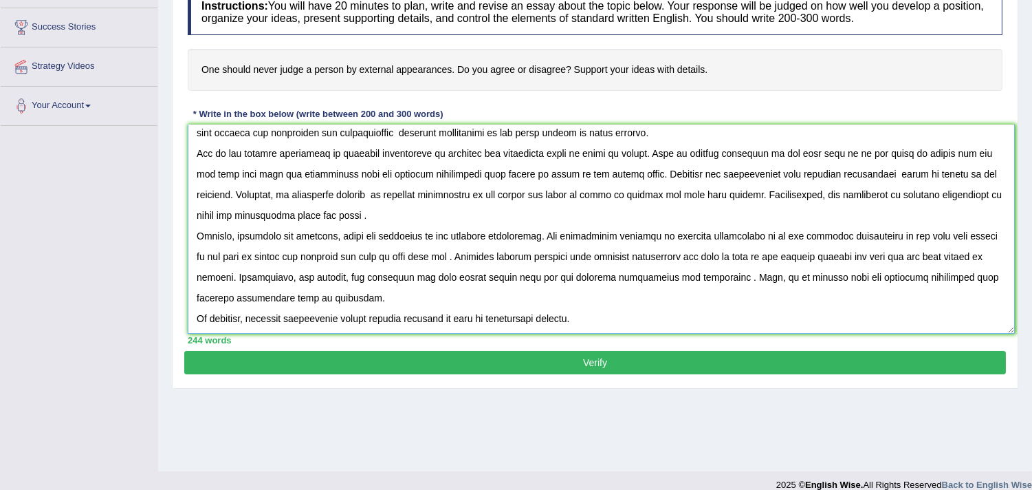
scroll to position [232, 0]
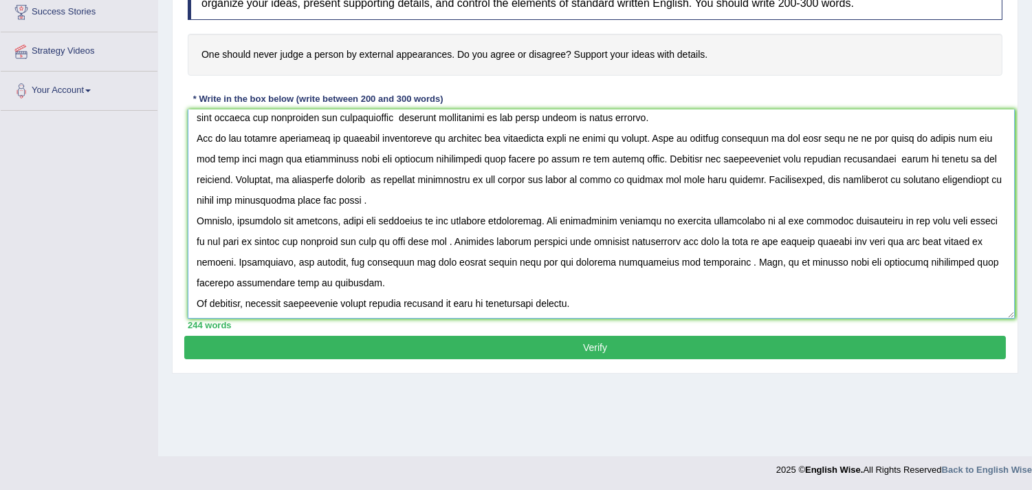
click at [773, 260] on textarea at bounding box center [601, 213] width 827 height 209
click at [481, 241] on textarea at bounding box center [601, 213] width 827 height 209
click at [370, 202] on textarea at bounding box center [601, 213] width 827 height 209
click at [704, 261] on textarea at bounding box center [601, 213] width 827 height 209
click at [572, 259] on textarea at bounding box center [601, 213] width 827 height 209
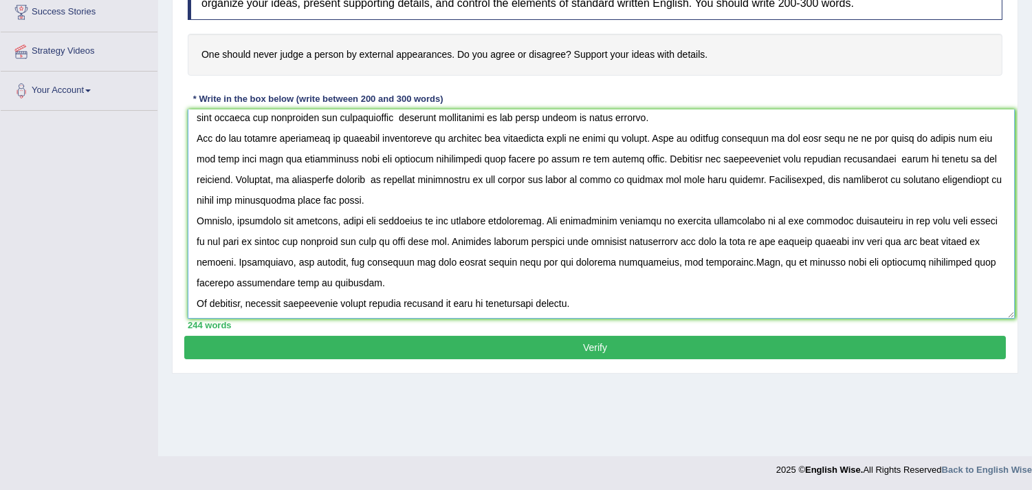
click at [585, 259] on textarea at bounding box center [601, 213] width 827 height 209
drag, startPoint x: 585, startPoint y: 259, endPoint x: 587, endPoint y: 285, distance: 26.9
click at [586, 259] on textarea at bounding box center [601, 213] width 827 height 209
click at [388, 265] on textarea at bounding box center [601, 213] width 827 height 209
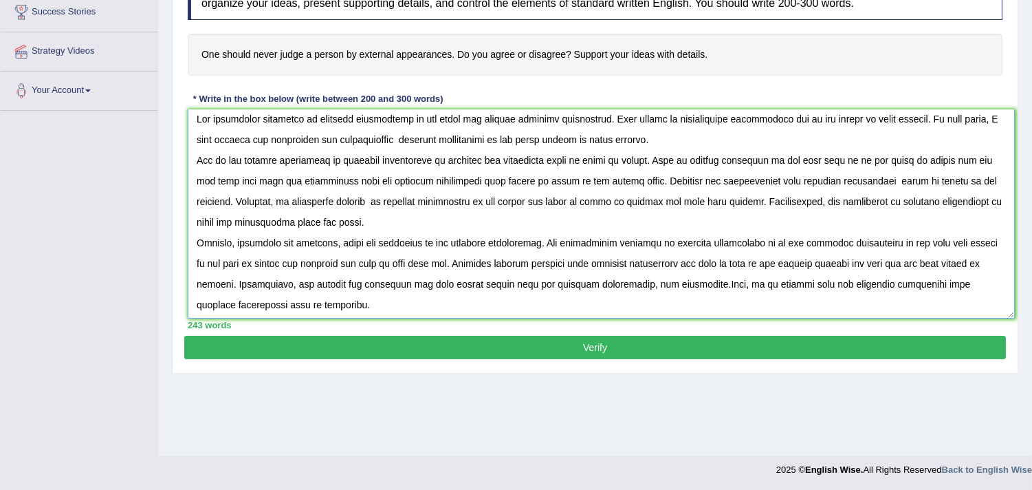
scroll to position [0, 0]
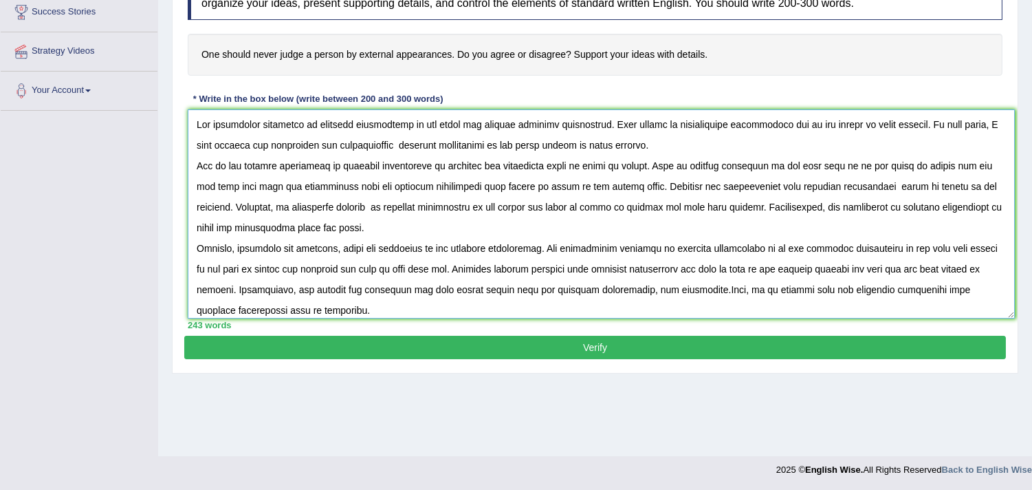
click at [393, 142] on textarea at bounding box center [601, 213] width 827 height 209
click at [937, 164] on textarea at bounding box center [601, 213] width 827 height 209
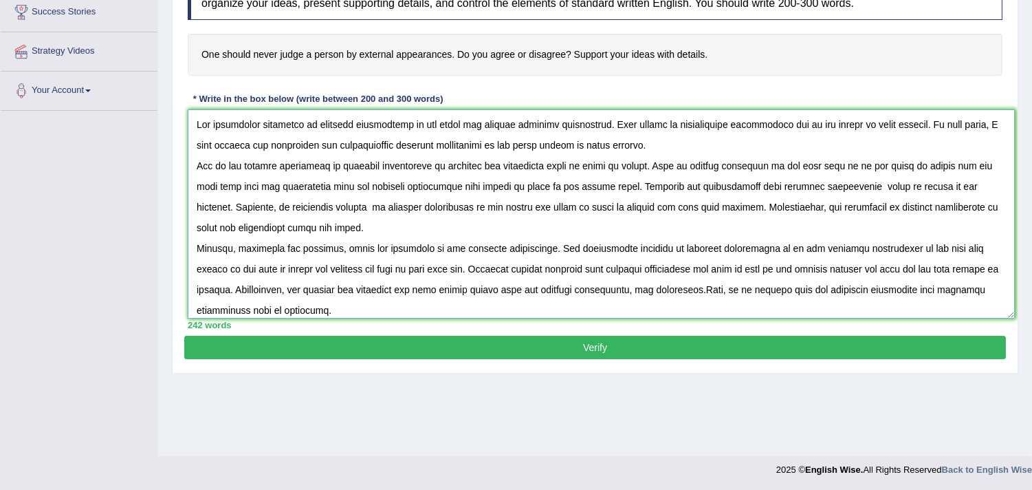
click at [310, 186] on textarea at bounding box center [601, 213] width 827 height 209
click at [860, 181] on textarea at bounding box center [601, 213] width 827 height 209
click at [905, 186] on textarea at bounding box center [601, 213] width 827 height 209
click at [373, 203] on textarea at bounding box center [601, 213] width 827 height 209
click at [528, 206] on textarea at bounding box center [601, 213] width 827 height 209
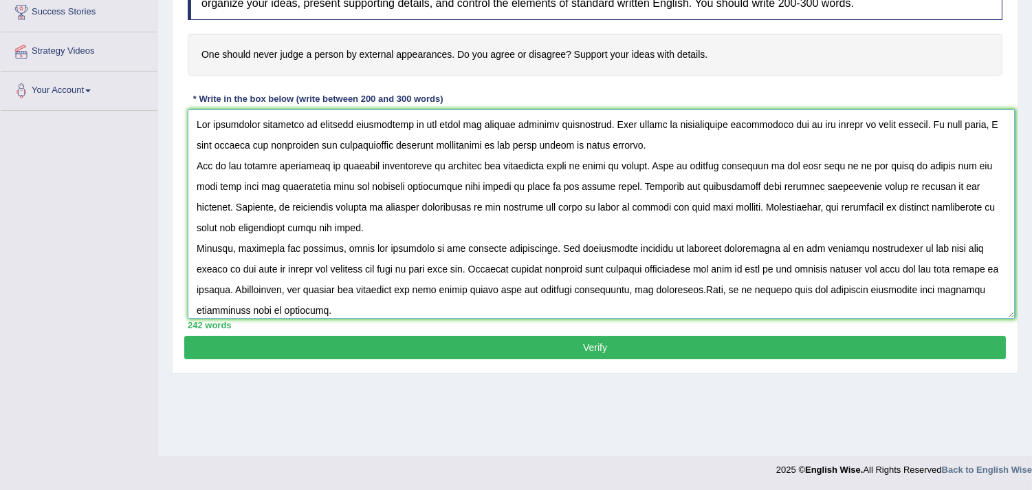
click at [658, 205] on textarea at bounding box center [601, 213] width 827 height 209
click at [372, 224] on textarea at bounding box center [601, 213] width 827 height 209
click at [782, 248] on textarea at bounding box center [601, 213] width 827 height 209
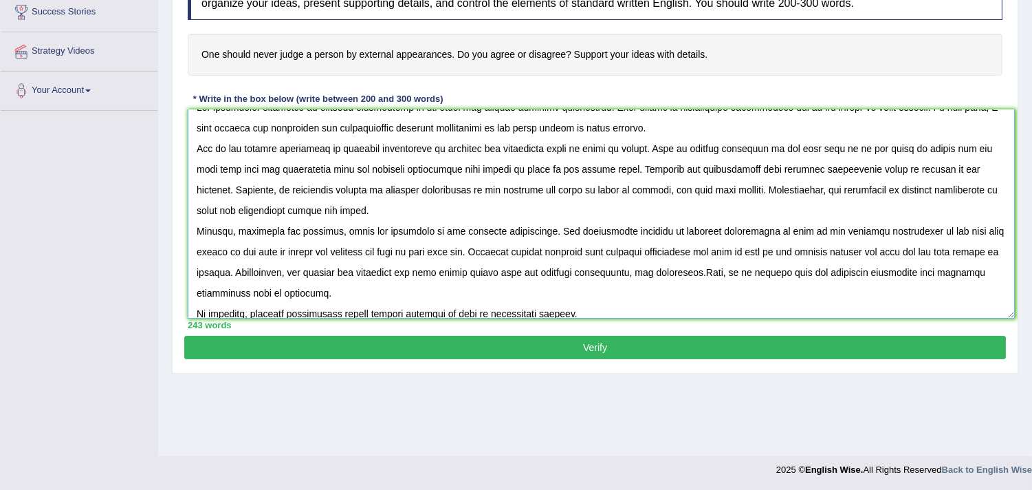
scroll to position [28, 0]
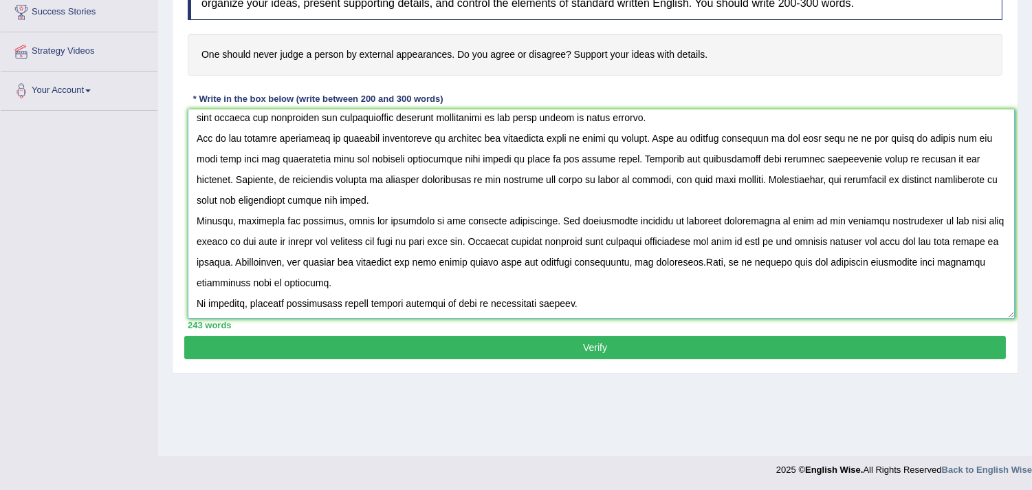
type textarea "The increasing influence of external appearances on our lives has ignited numer…"
click at [557, 336] on button "Verify" at bounding box center [595, 347] width 822 height 23
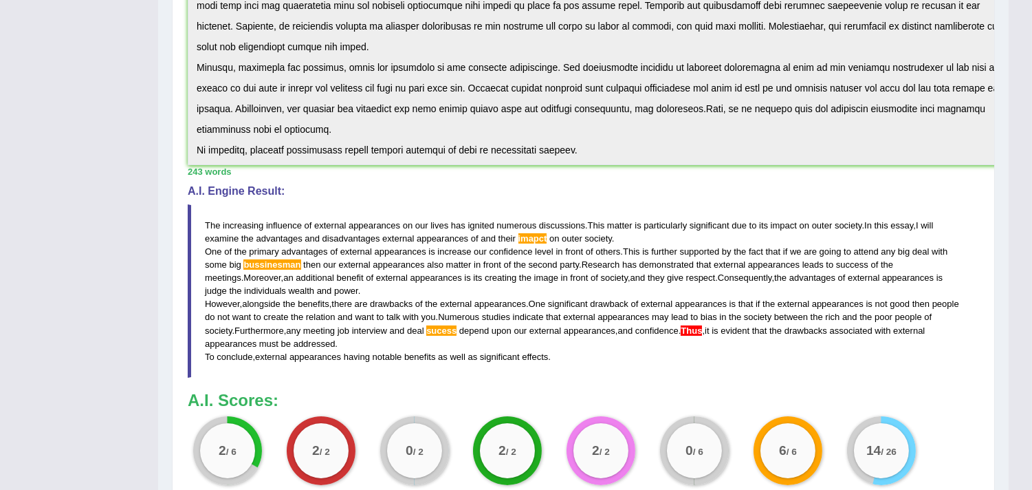
scroll to position [503, 0]
